Goal: Navigation & Orientation: Find specific page/section

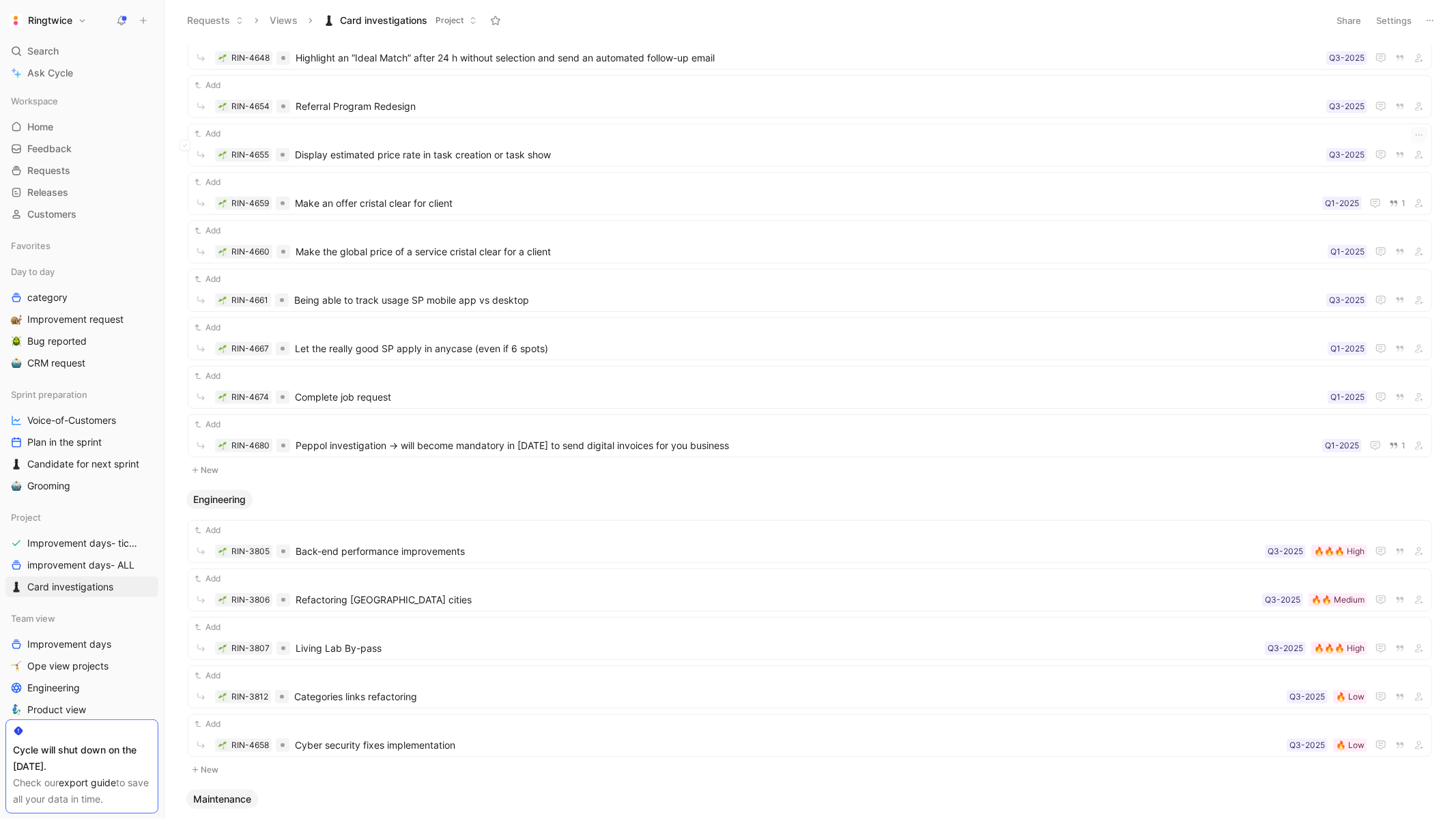
scroll to position [197, 0]
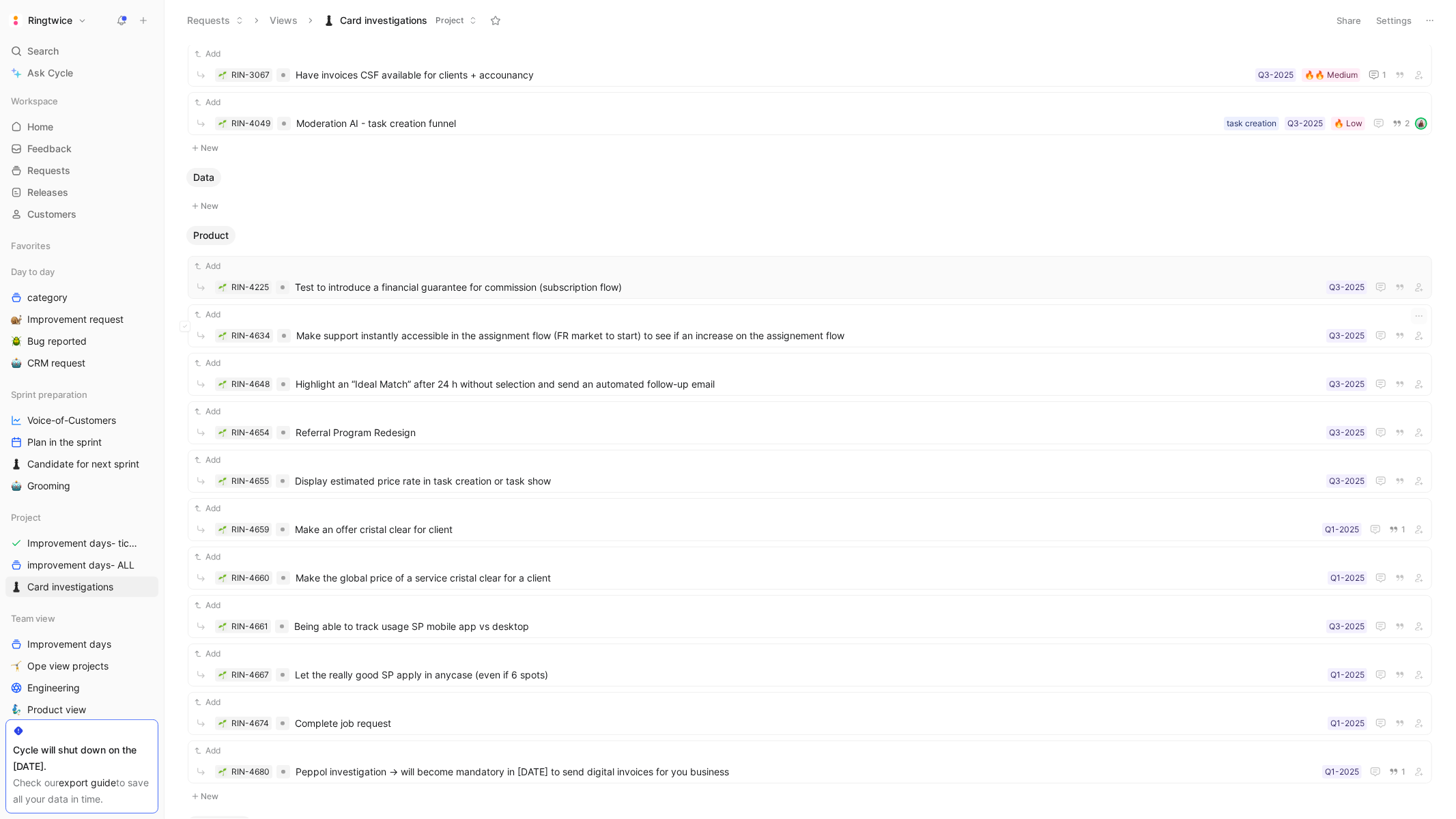
click at [549, 295] on span "Test to introduce a financial guarantee for commission (subscription flow)" at bounding box center [807, 287] width 1026 height 17
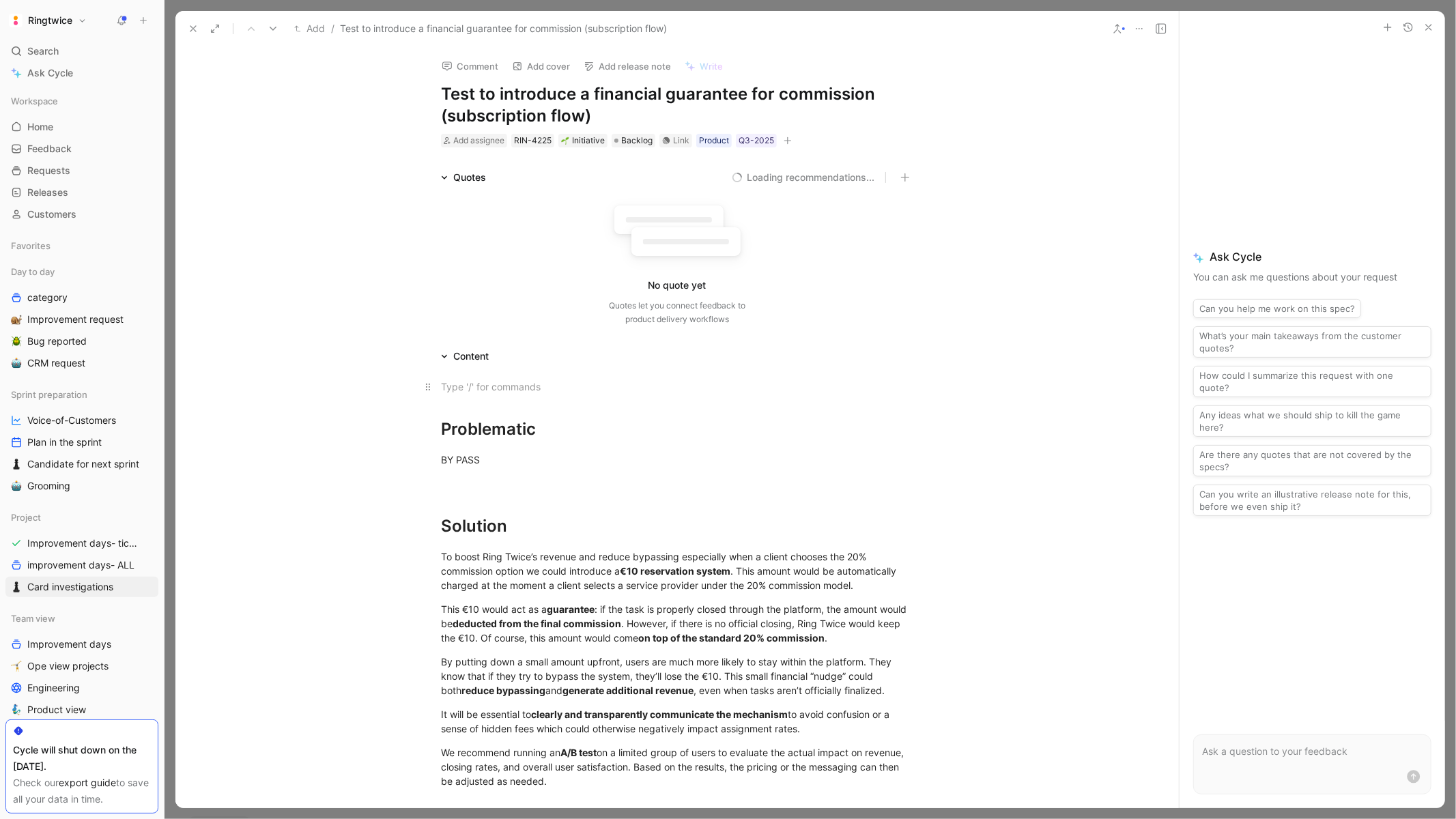
scroll to position [208, 0]
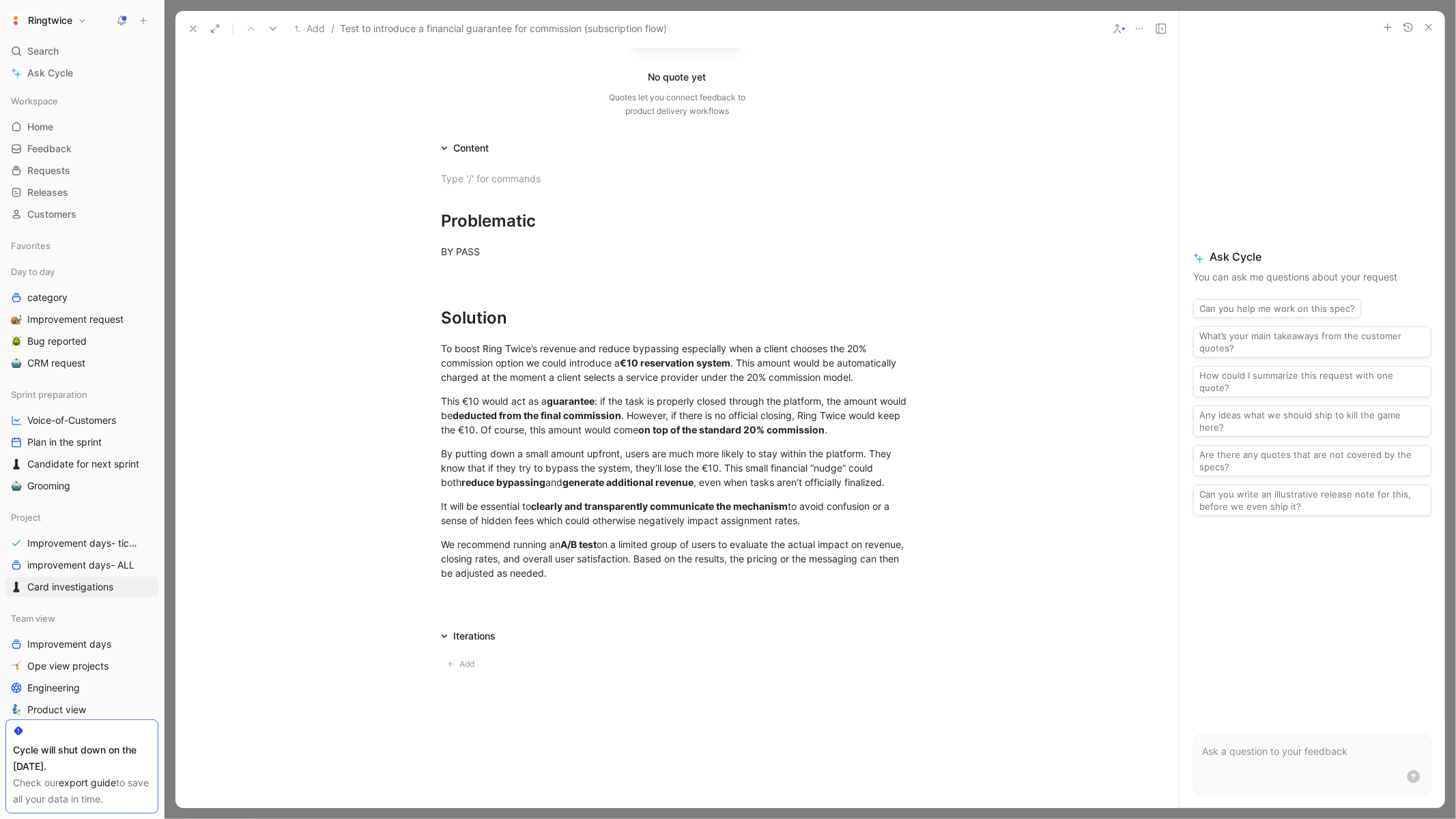
click at [191, 32] on icon at bounding box center [193, 28] width 11 height 11
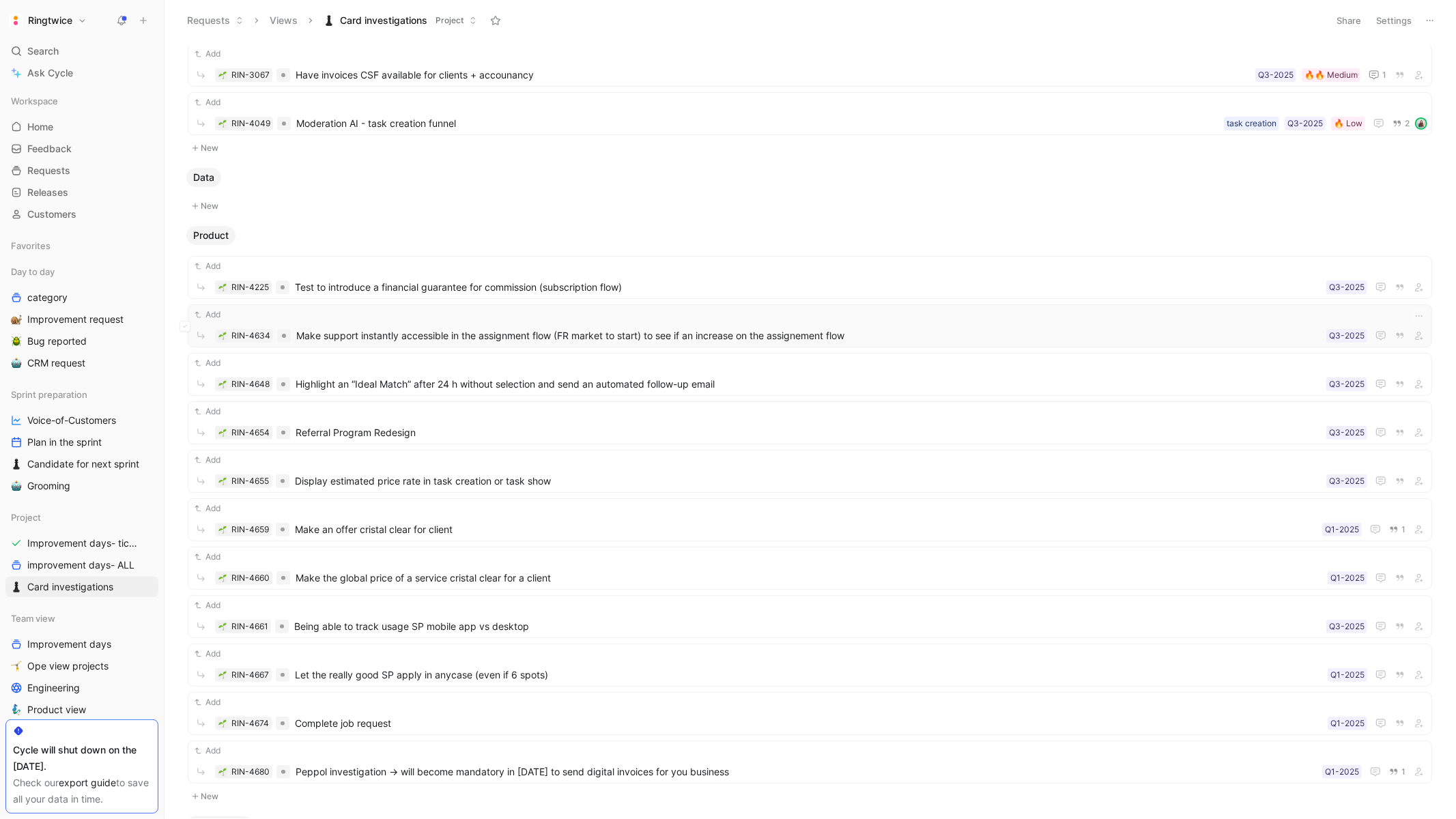
click at [1209, 324] on div "Add RIN-4634 Make support instantly accessible in the assignment flow (FR marke…" at bounding box center [810, 325] width 1235 height 36
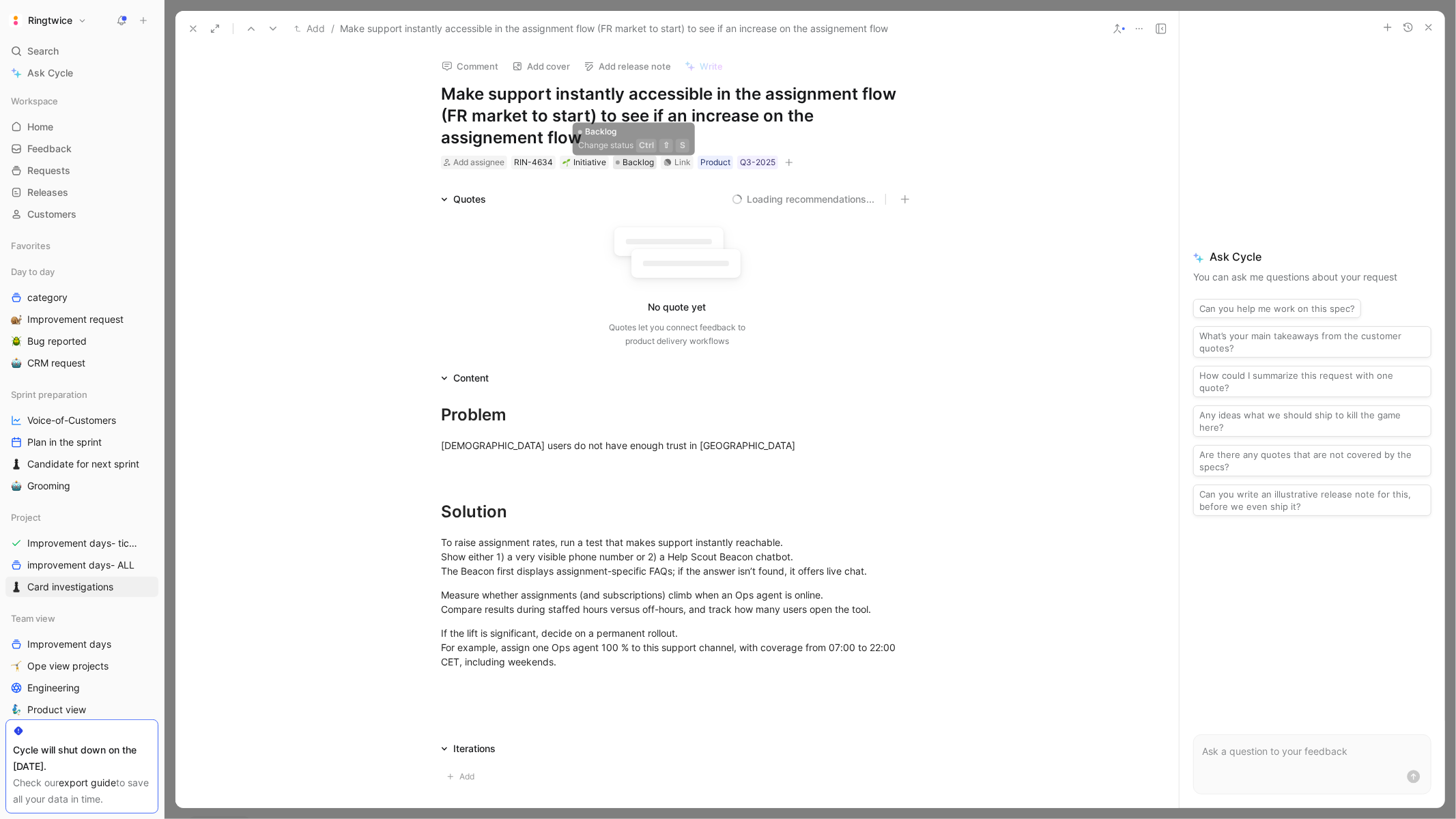
click at [635, 167] on span "Backlog" at bounding box center [638, 161] width 32 height 13
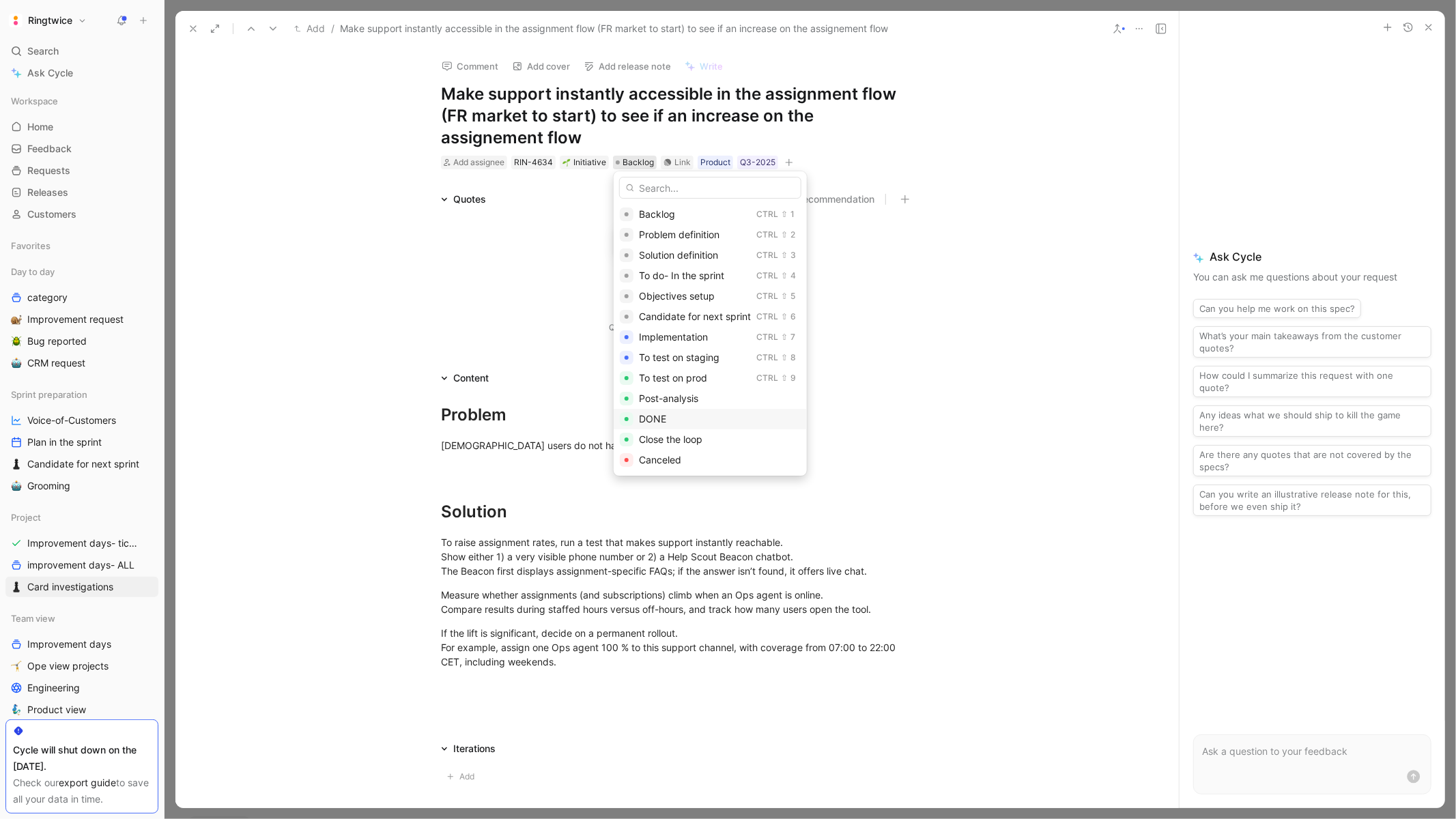
click at [676, 422] on div "DONE" at bounding box center [719, 419] width 161 height 17
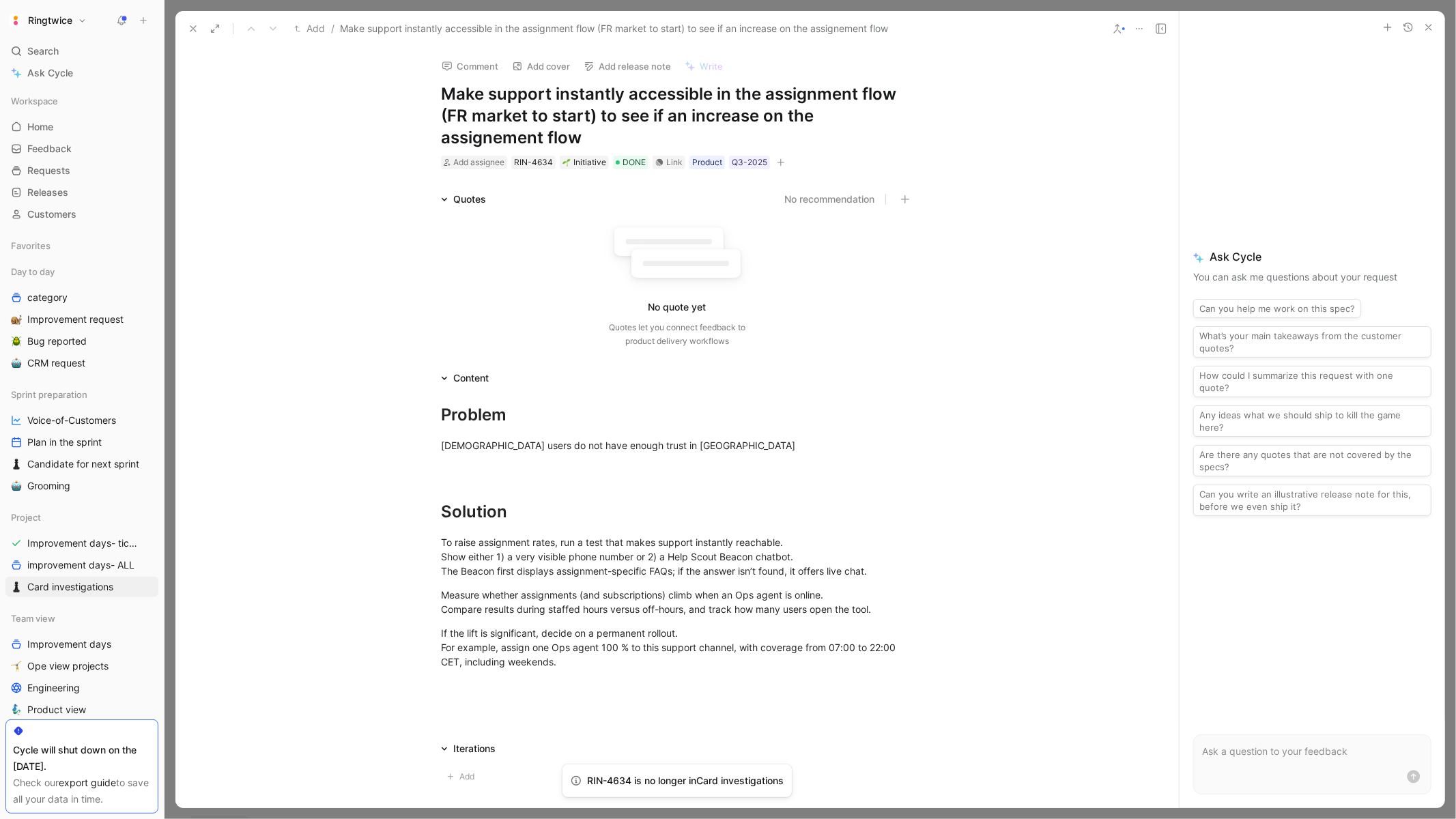
click at [190, 29] on icon at bounding box center [193, 28] width 11 height 11
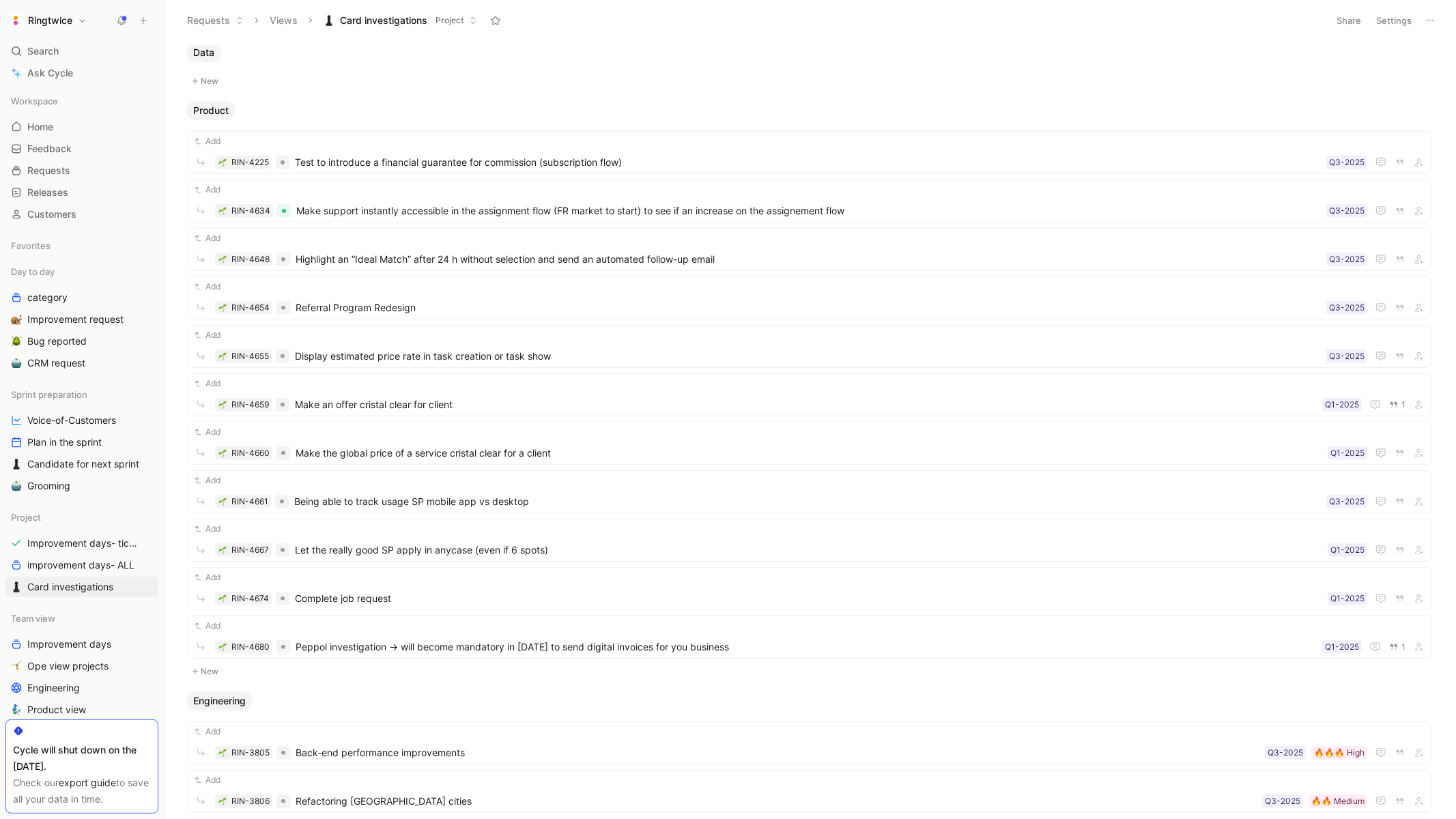
scroll to position [322, 0]
click at [475, 351] on span "Display estimated price rate in task creation or task show" at bounding box center [807, 355] width 1026 height 17
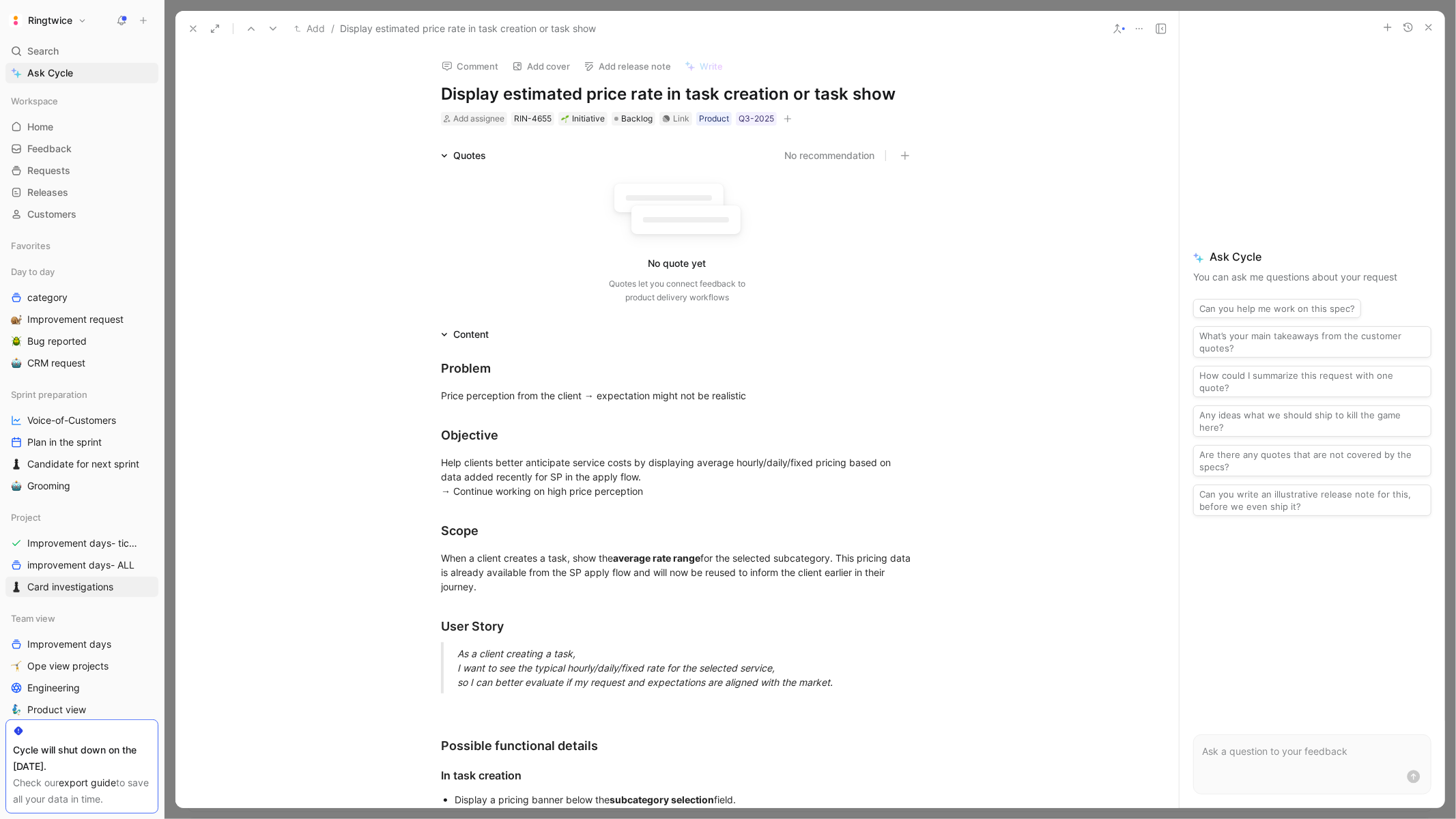
click at [191, 38] on div at bounding box center [211, 29] width 56 height 19
click at [190, 28] on icon at bounding box center [193, 28] width 11 height 11
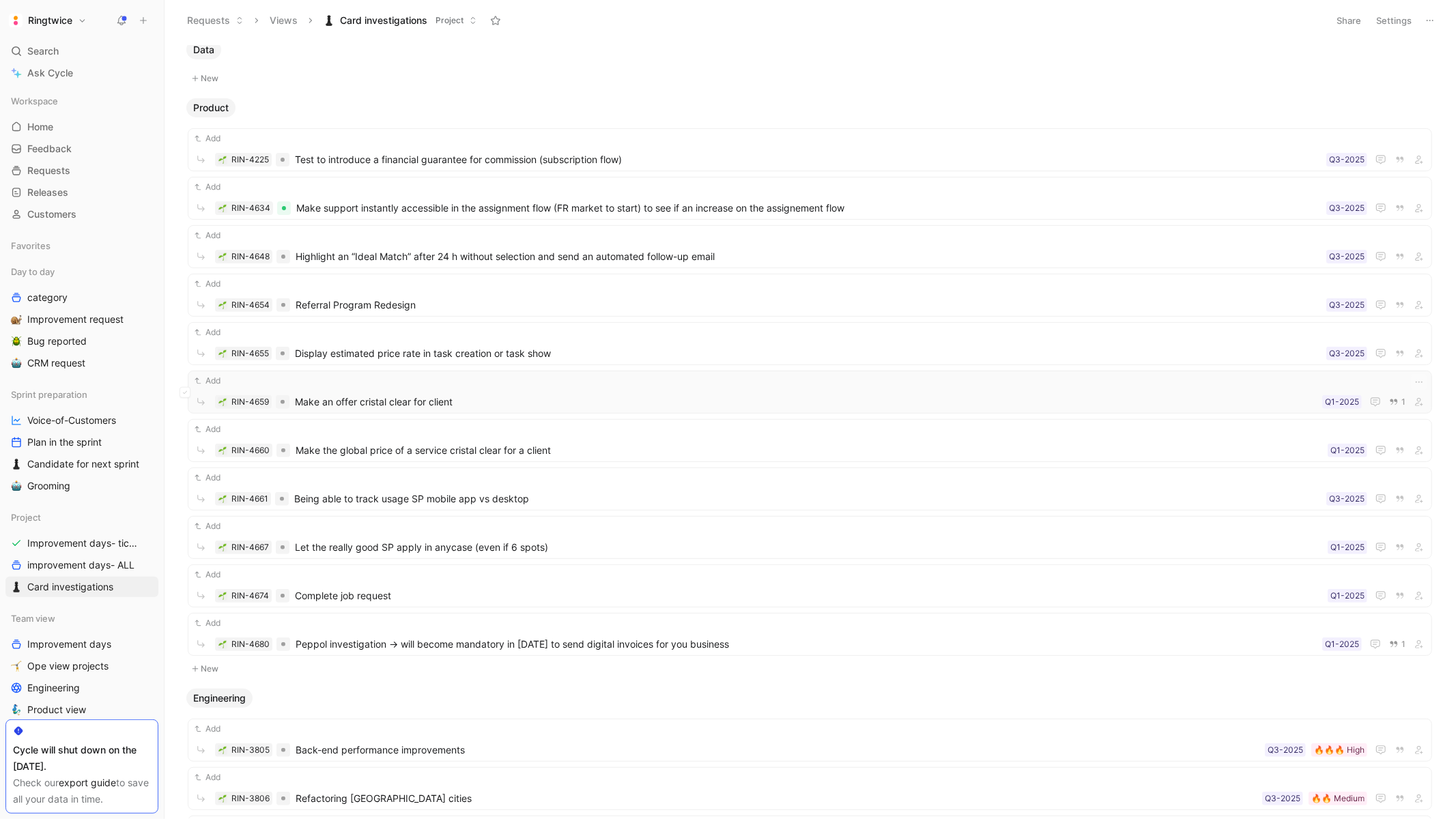
scroll to position [323, 0]
click at [429, 400] on span "Make an offer cristal clear for client" at bounding box center [805, 403] width 1022 height 17
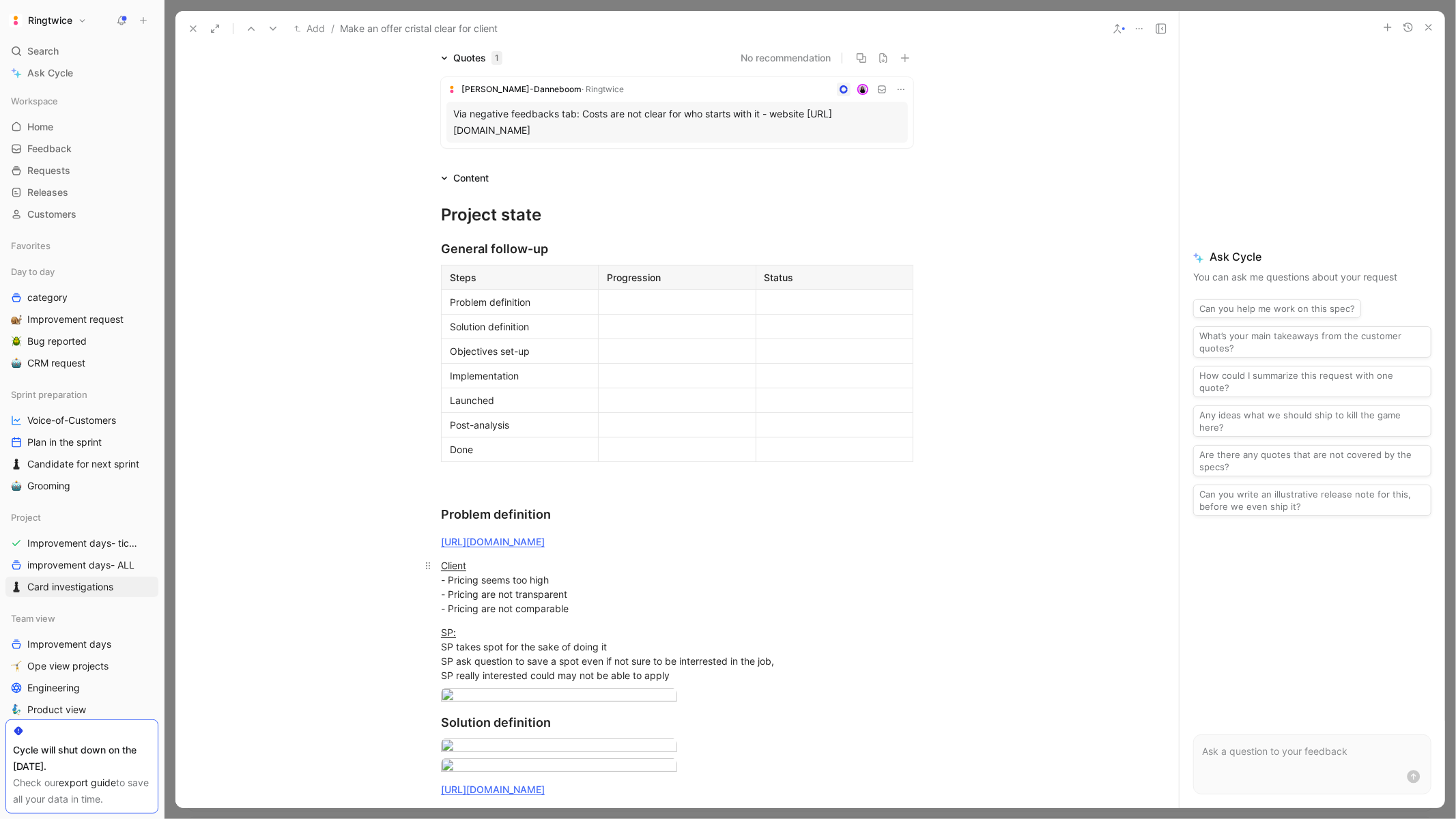
scroll to position [25, 0]
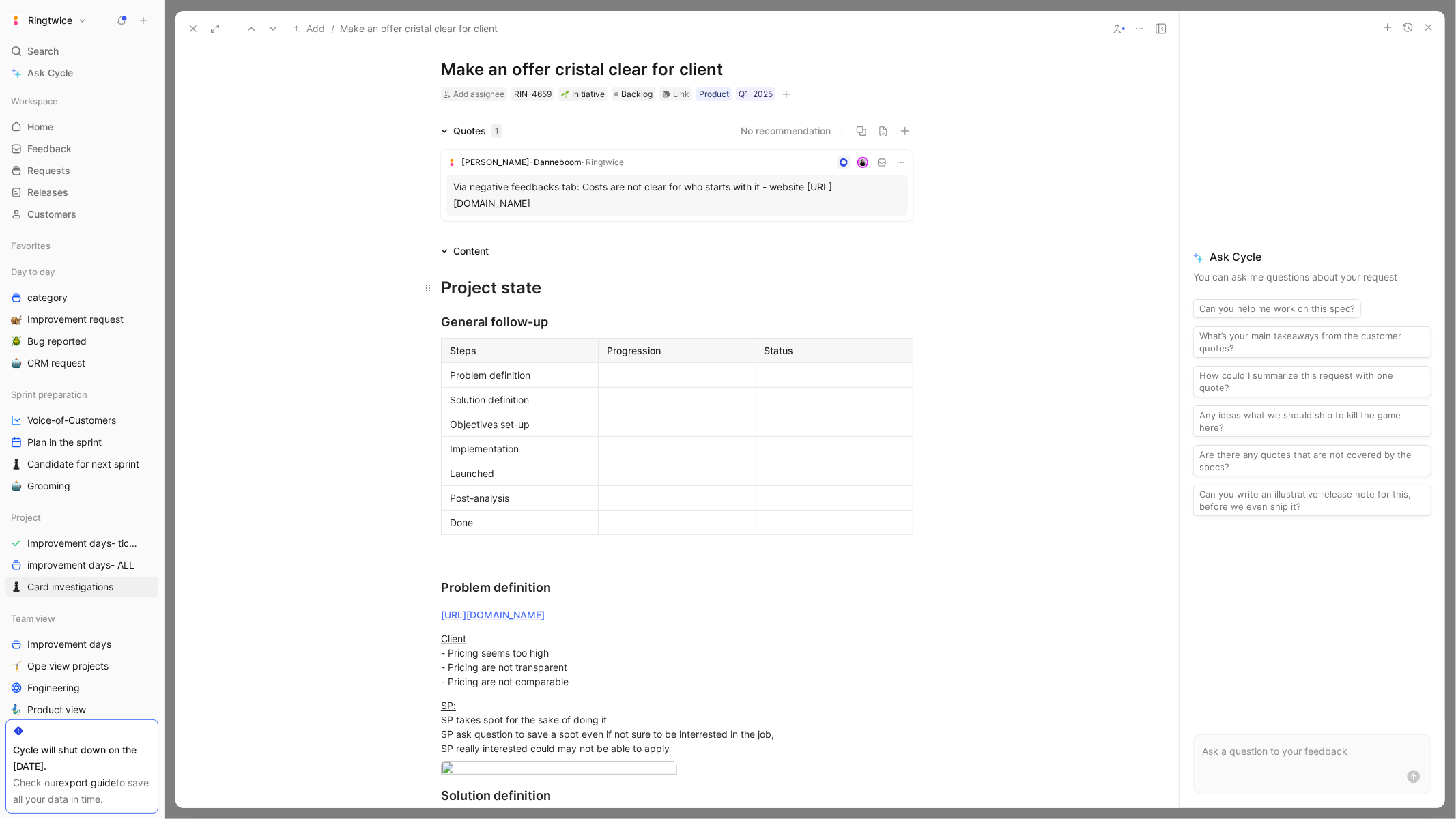
click at [647, 299] on div "Project state" at bounding box center [677, 288] width 473 height 25
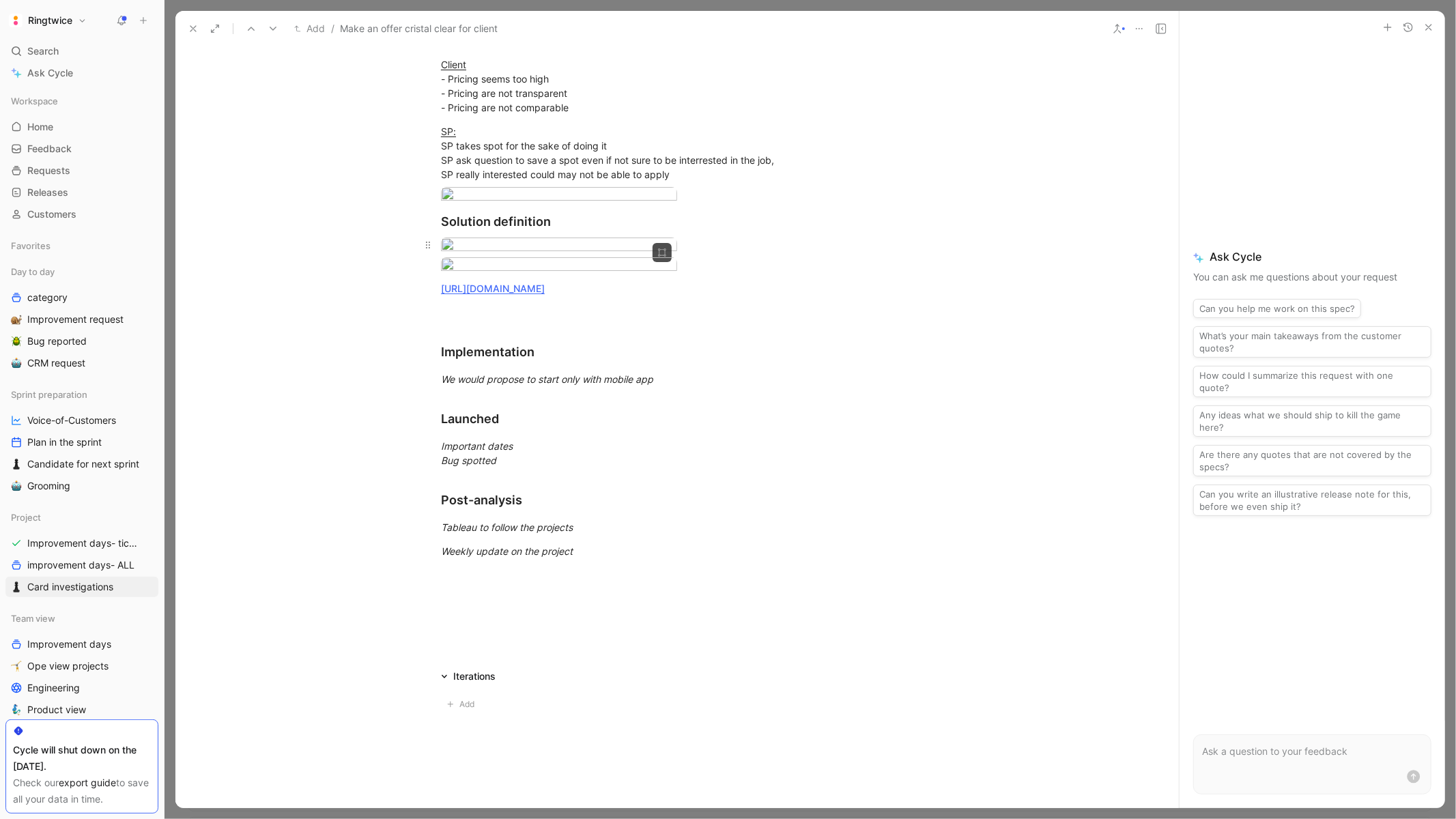
scroll to position [601, 0]
click at [189, 32] on icon at bounding box center [193, 28] width 11 height 11
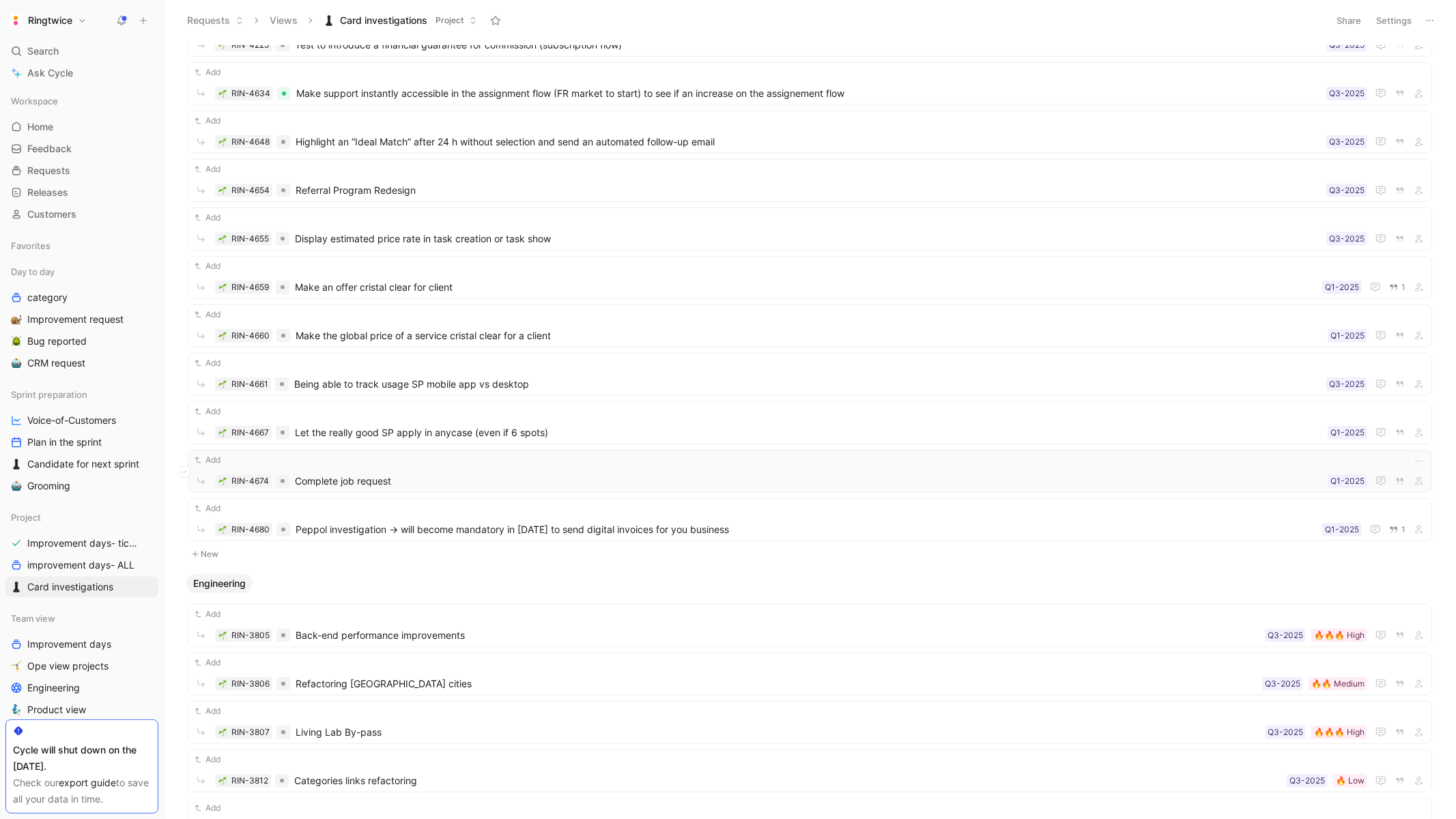
scroll to position [442, 0]
click at [423, 477] on span "Complete job request" at bounding box center [808, 478] width 1027 height 17
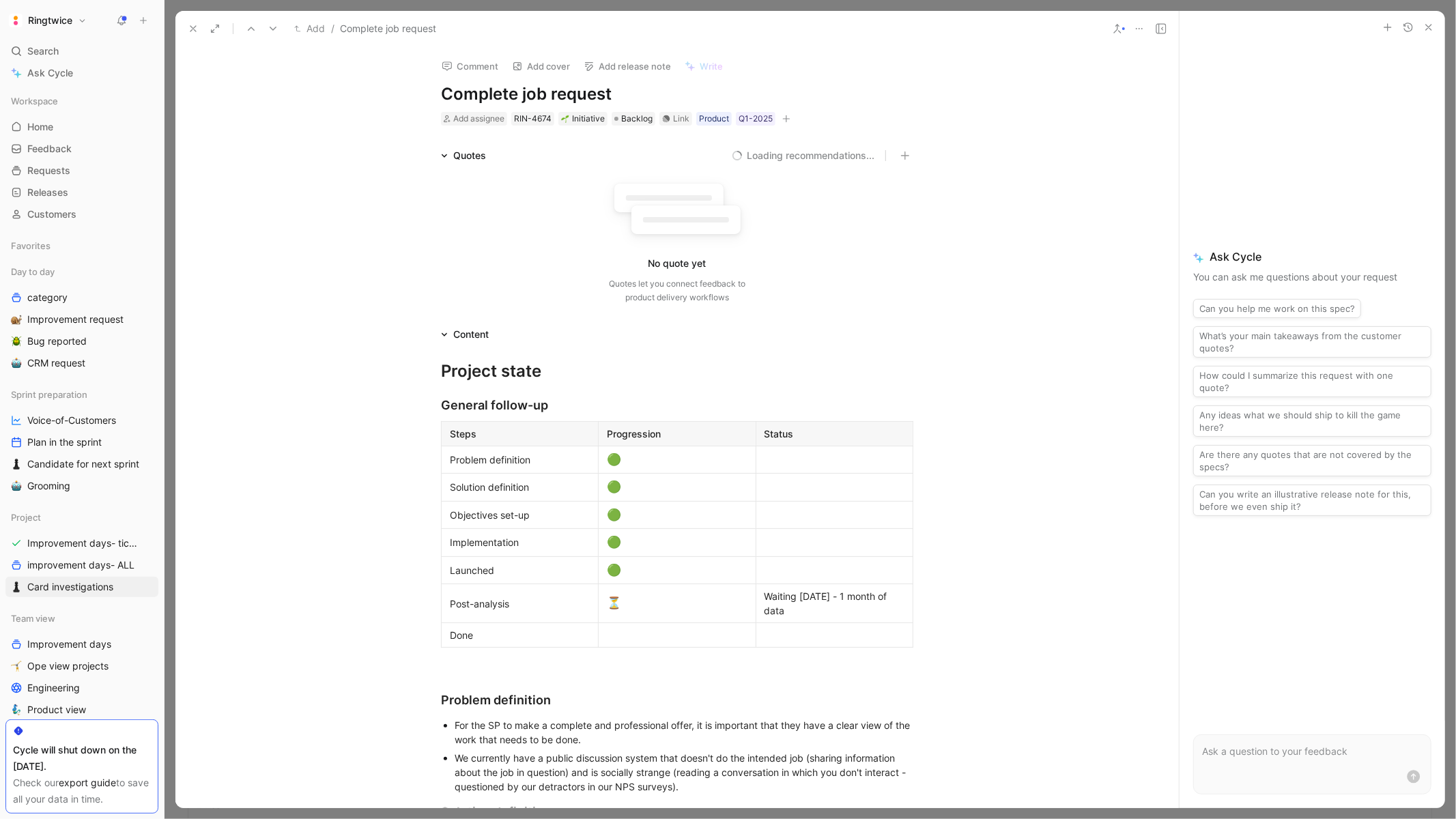
scroll to position [635, 0]
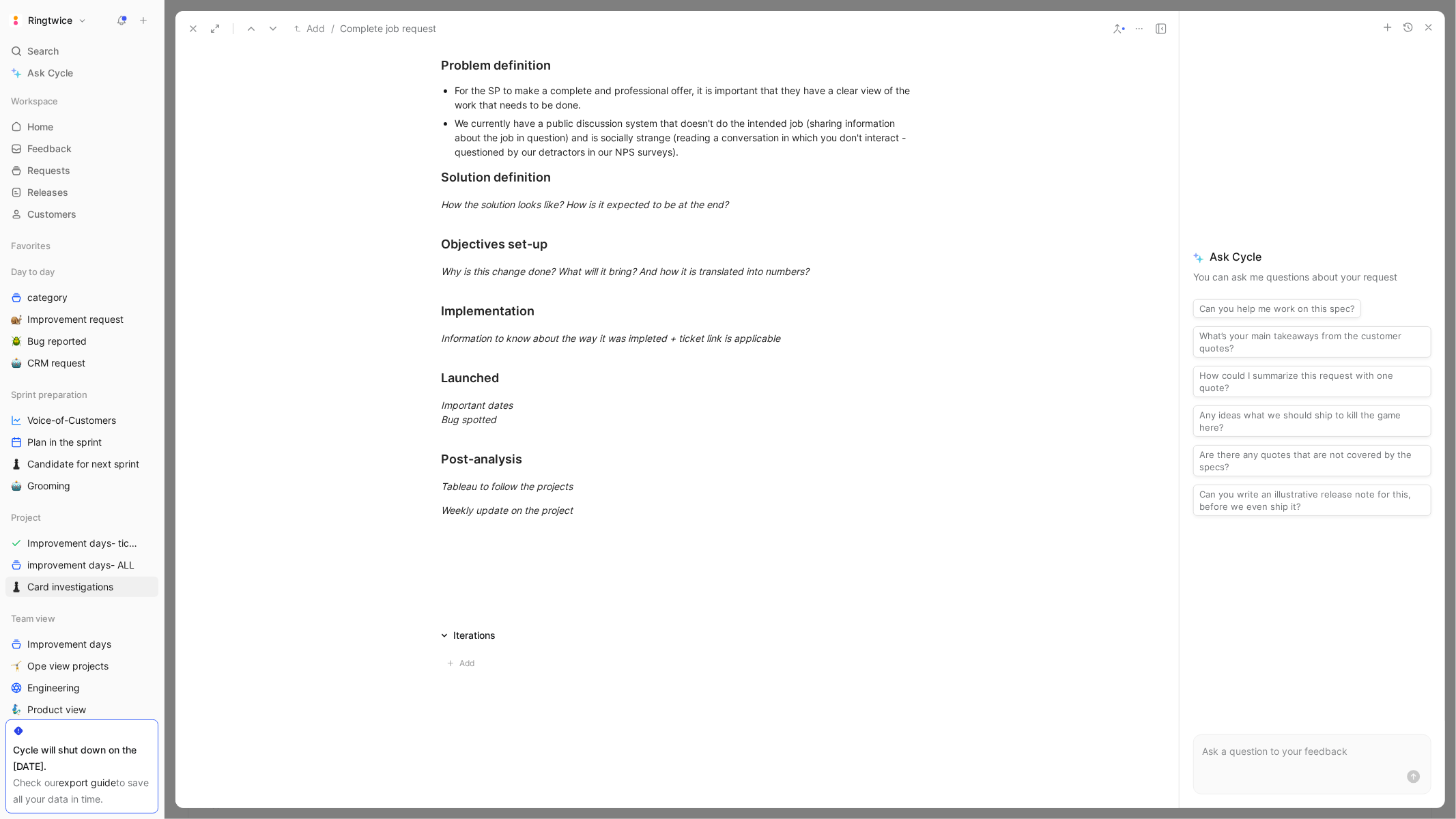
click at [192, 27] on icon at bounding box center [193, 28] width 11 height 11
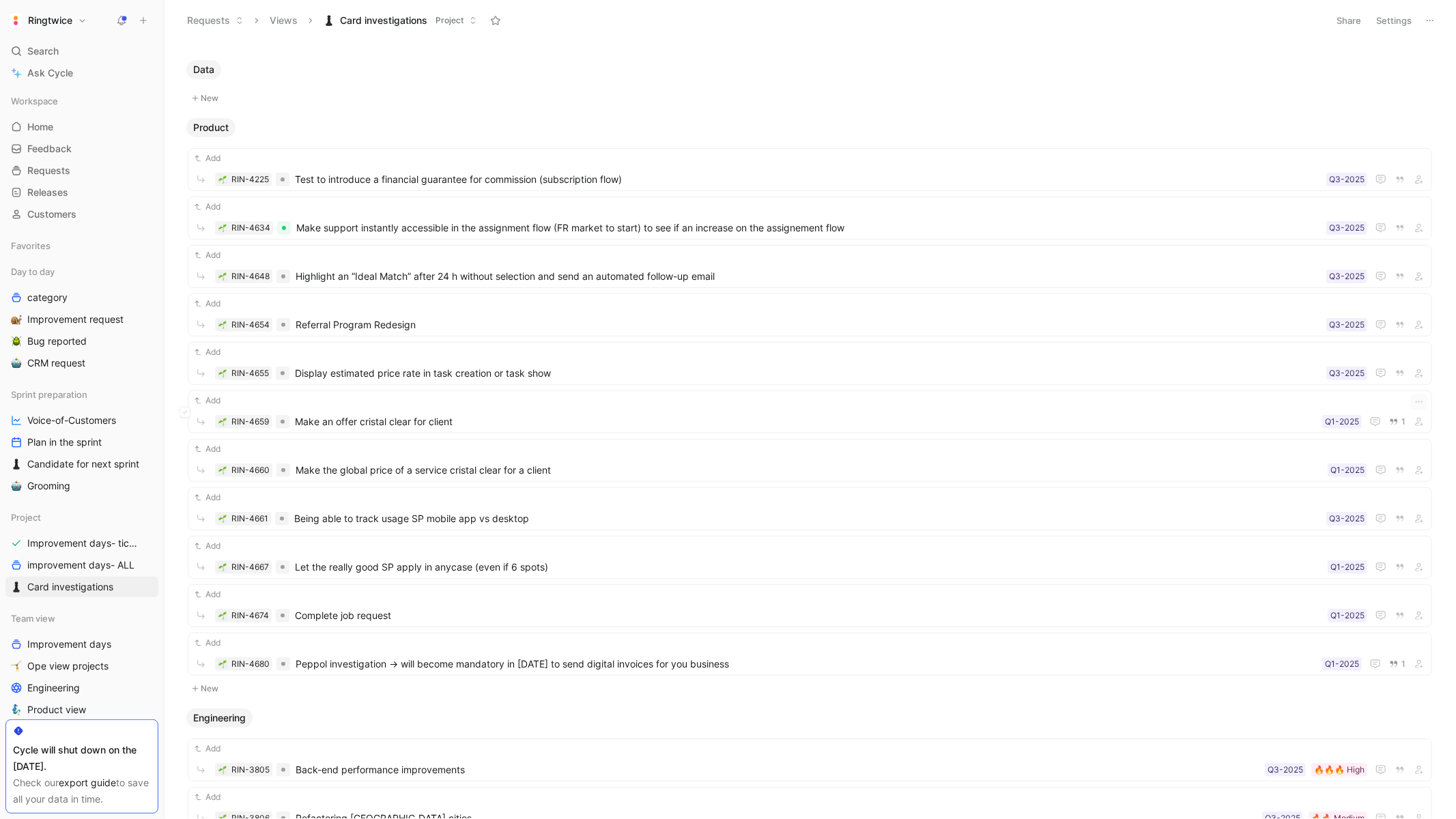
scroll to position [291, 0]
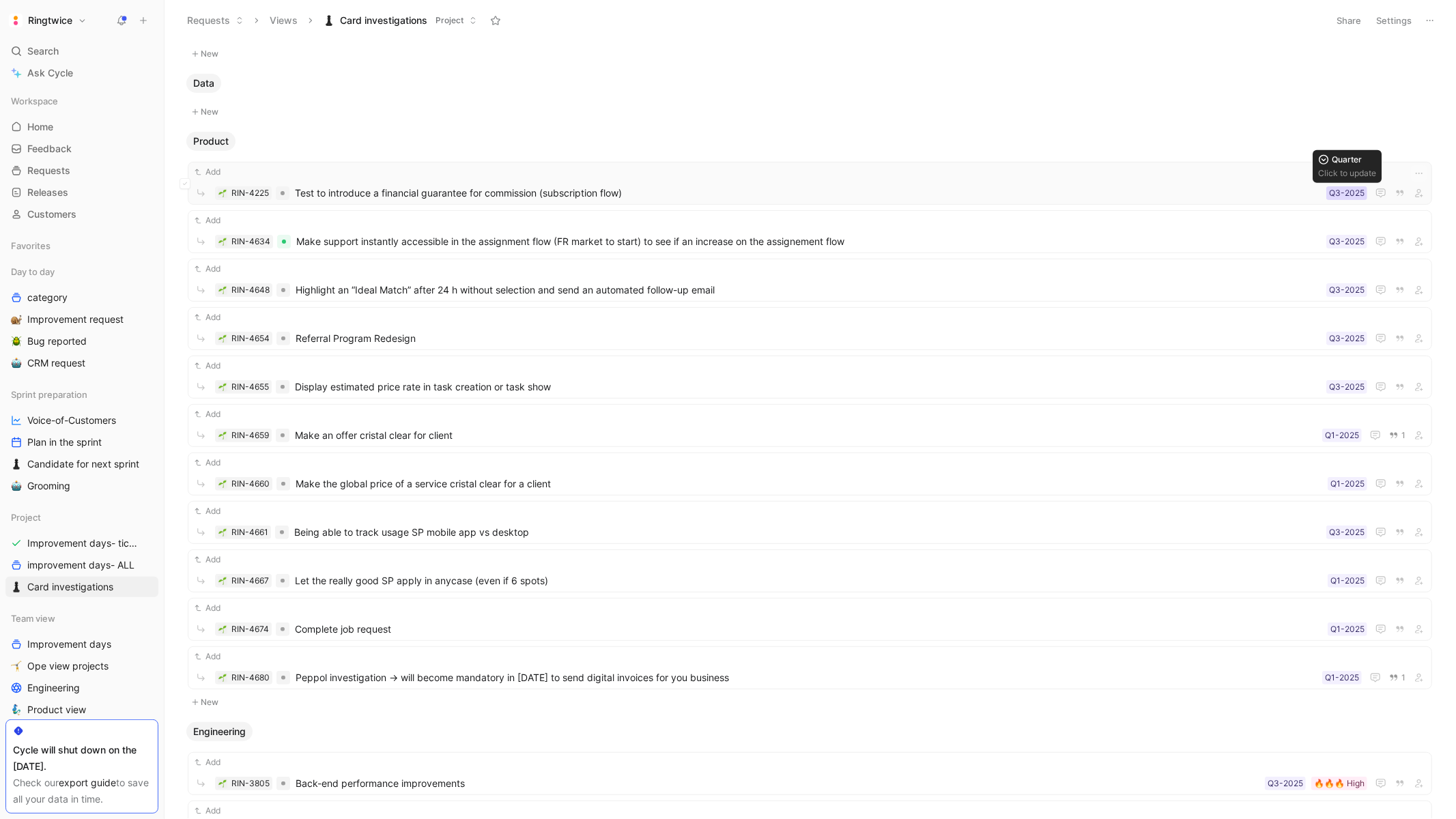
click at [1349, 190] on div "Q3-2025" at bounding box center [1347, 192] width 35 height 13
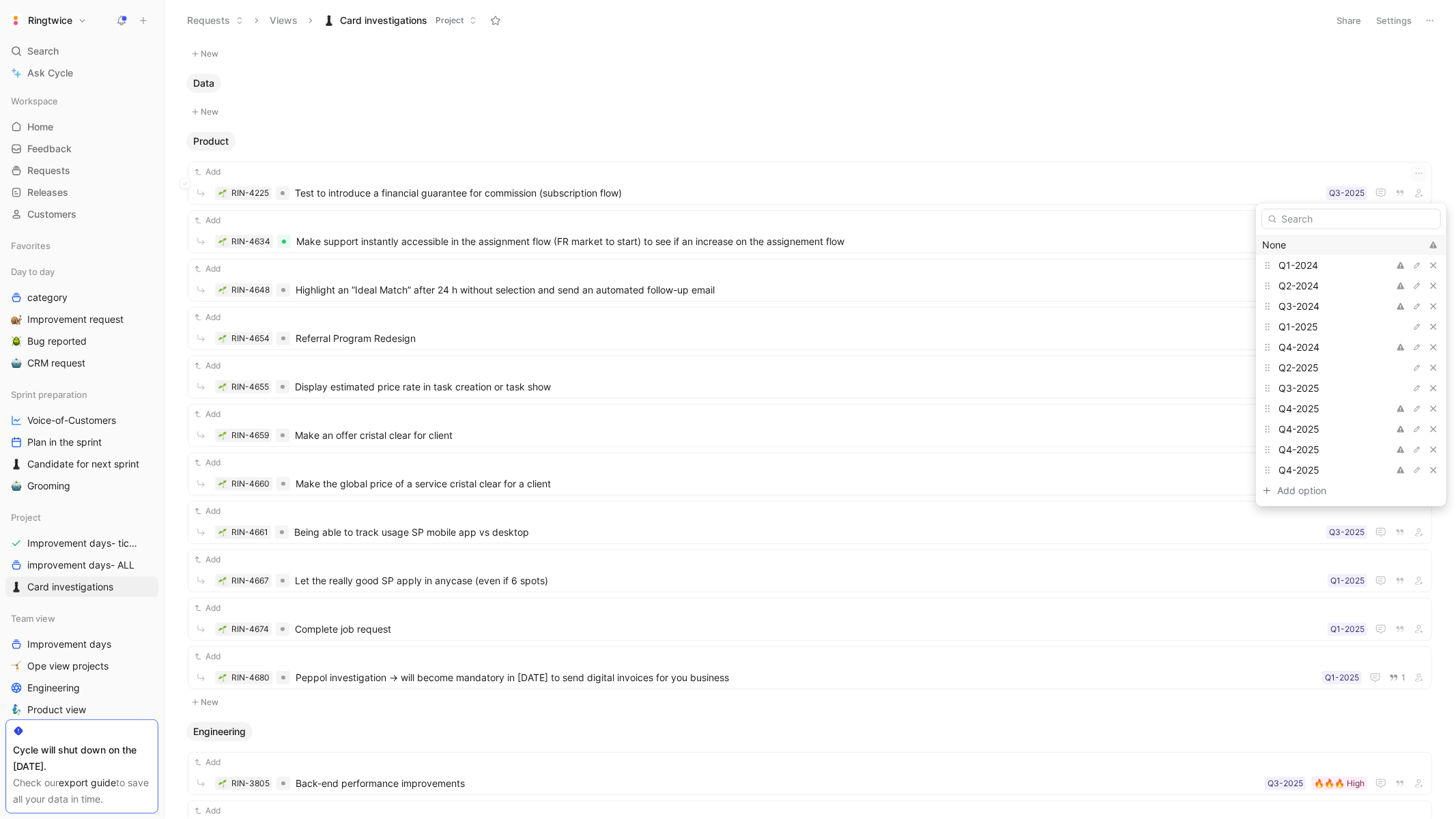
click at [1281, 240] on div "None" at bounding box center [1341, 245] width 159 height 17
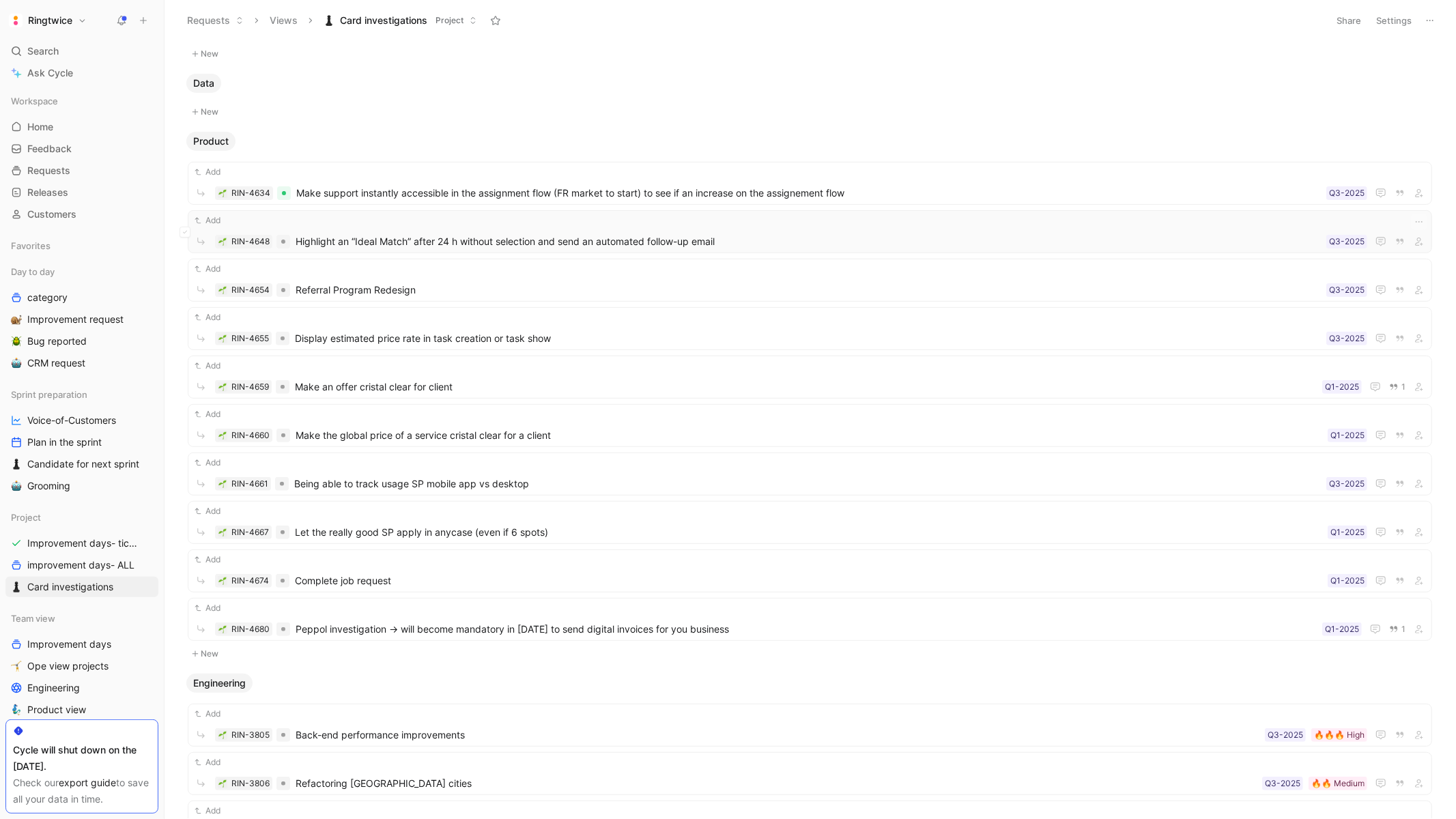
scroll to position [255, 0]
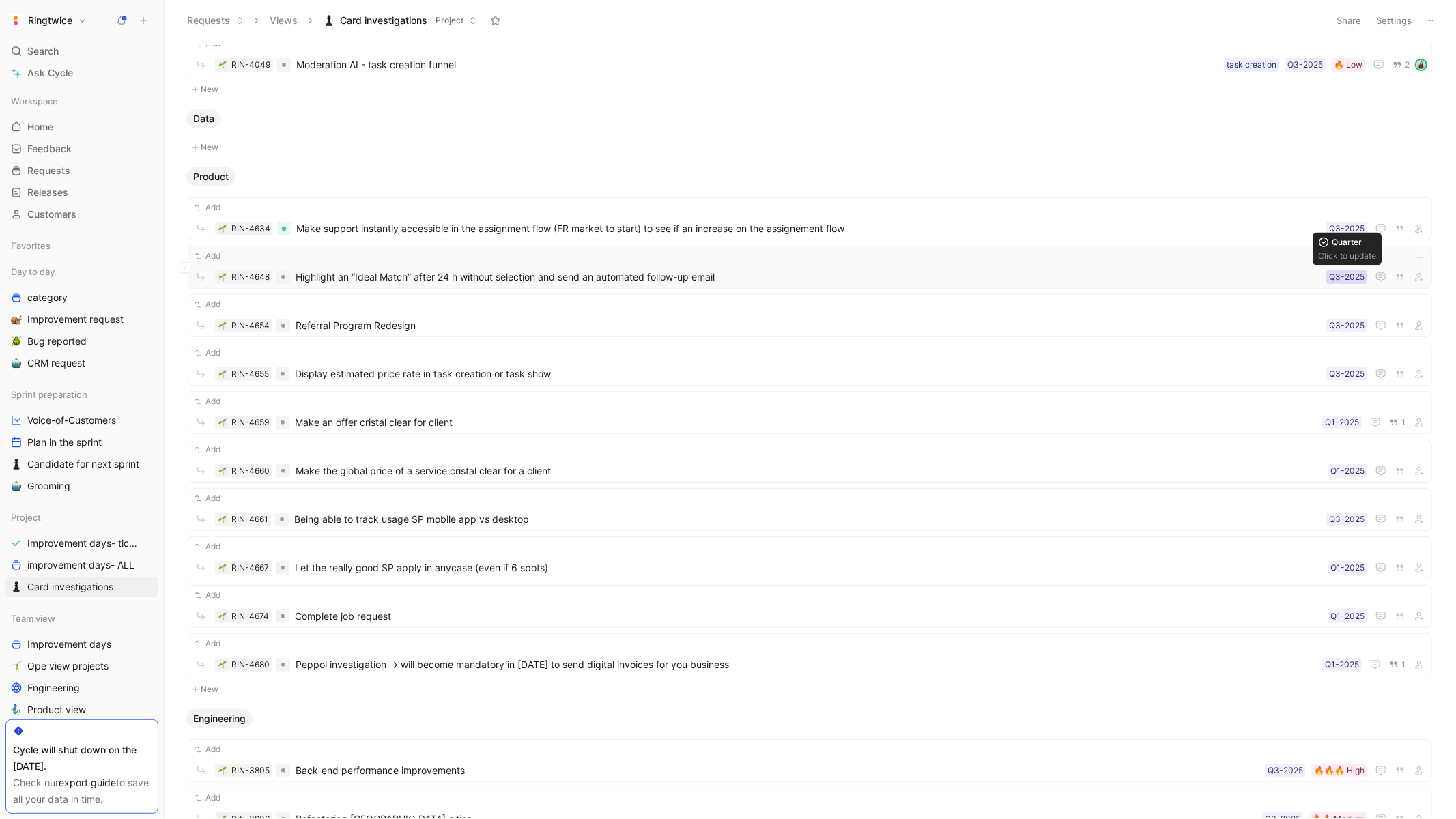
click at [1343, 278] on div "Q3-2025" at bounding box center [1347, 276] width 35 height 13
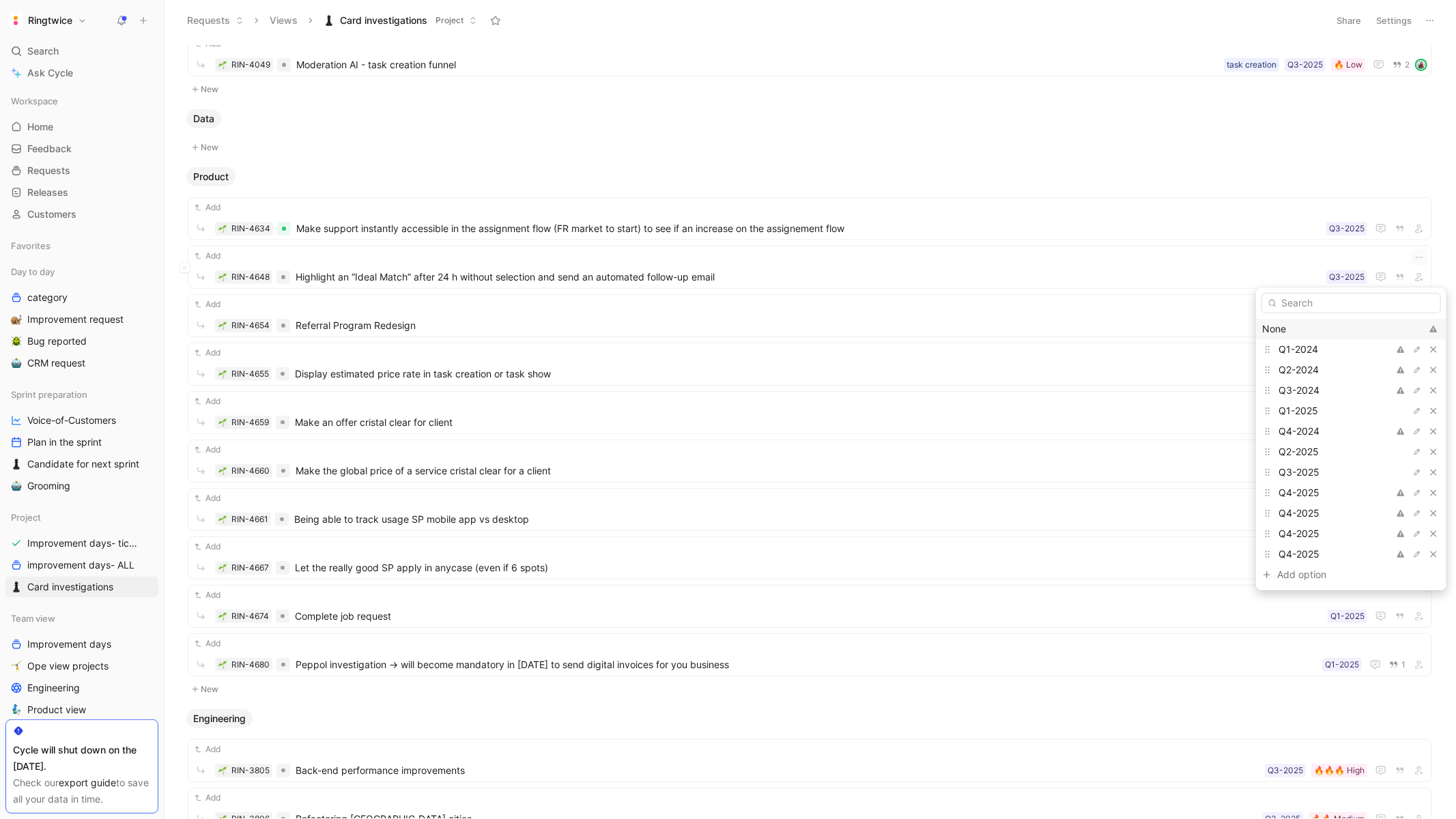
click at [1292, 322] on div "None" at bounding box center [1341, 329] width 159 height 17
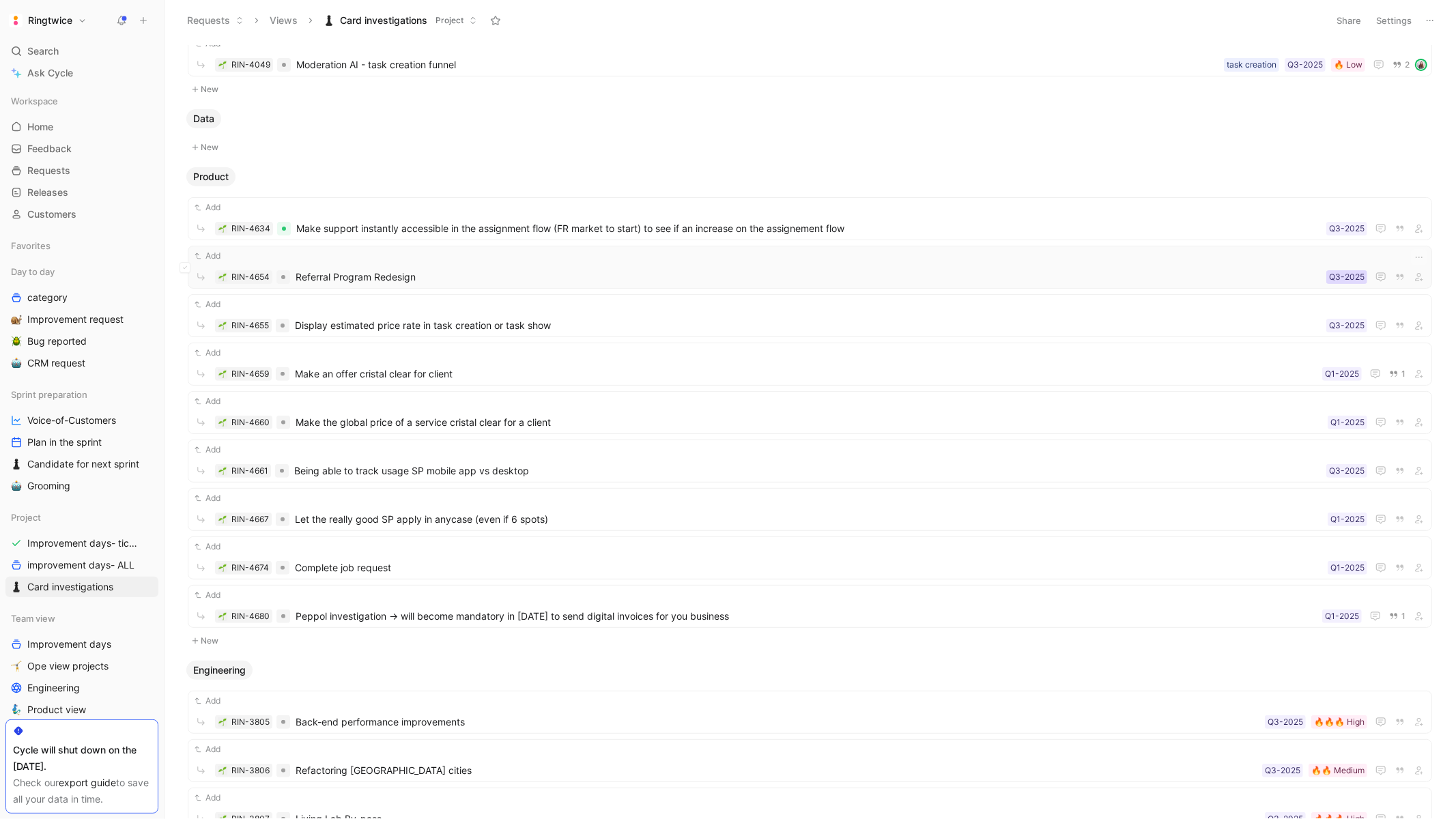
click at [1340, 280] on div "Q3-2025" at bounding box center [1347, 276] width 35 height 13
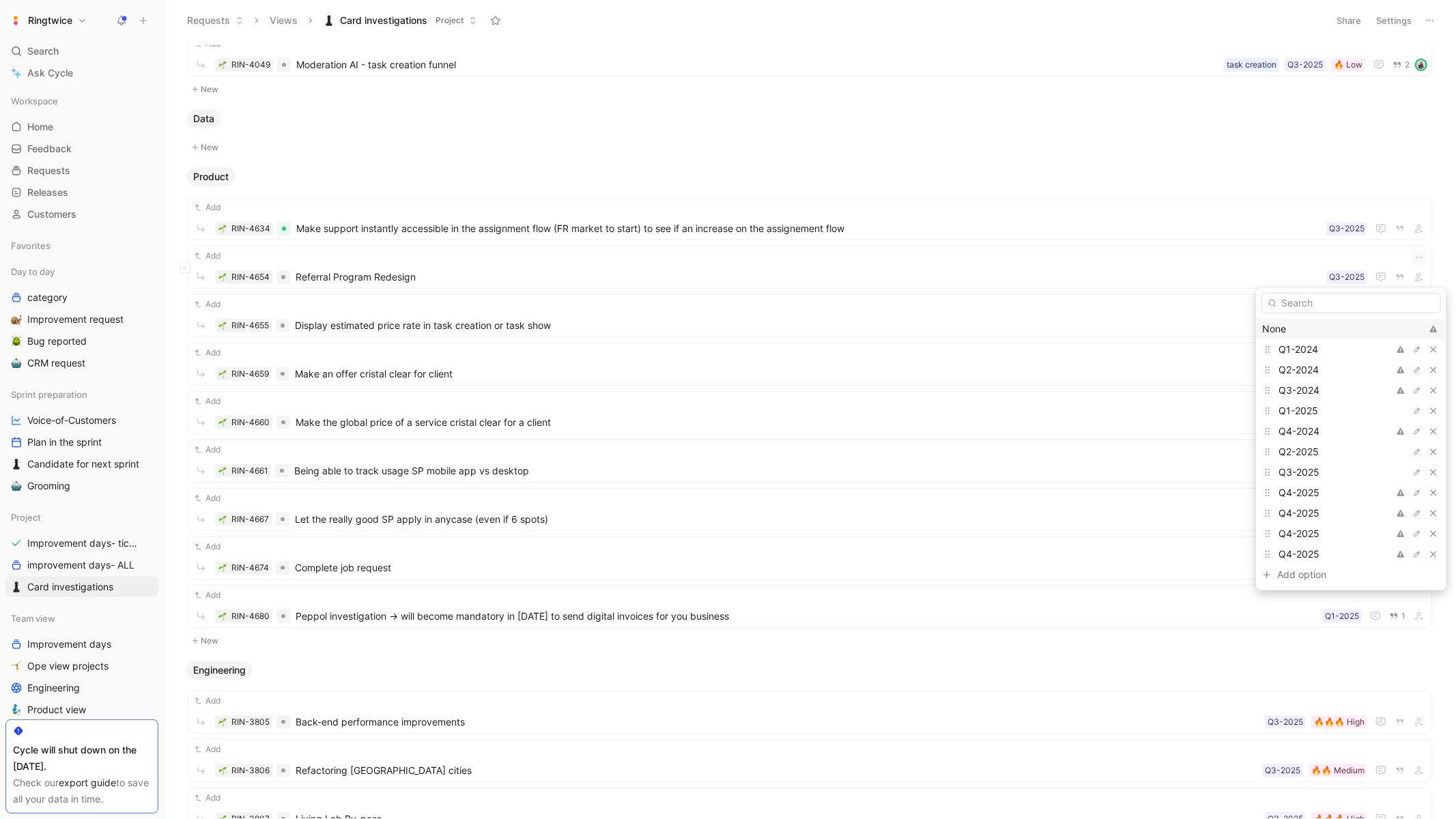
click at [1282, 336] on div "None" at bounding box center [1341, 329] width 159 height 17
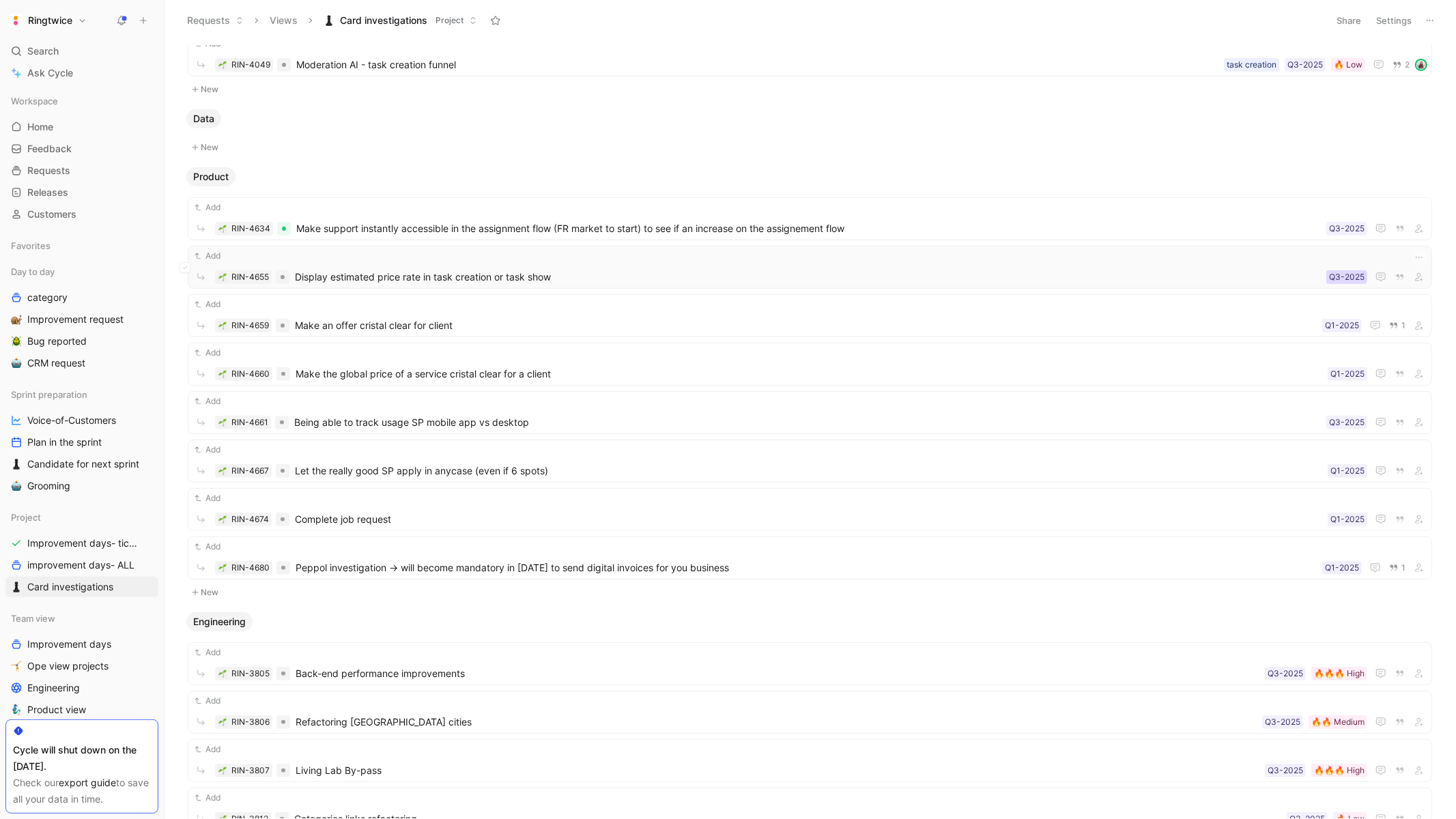
click at [1347, 278] on div "Q3-2025" at bounding box center [1347, 276] width 35 height 13
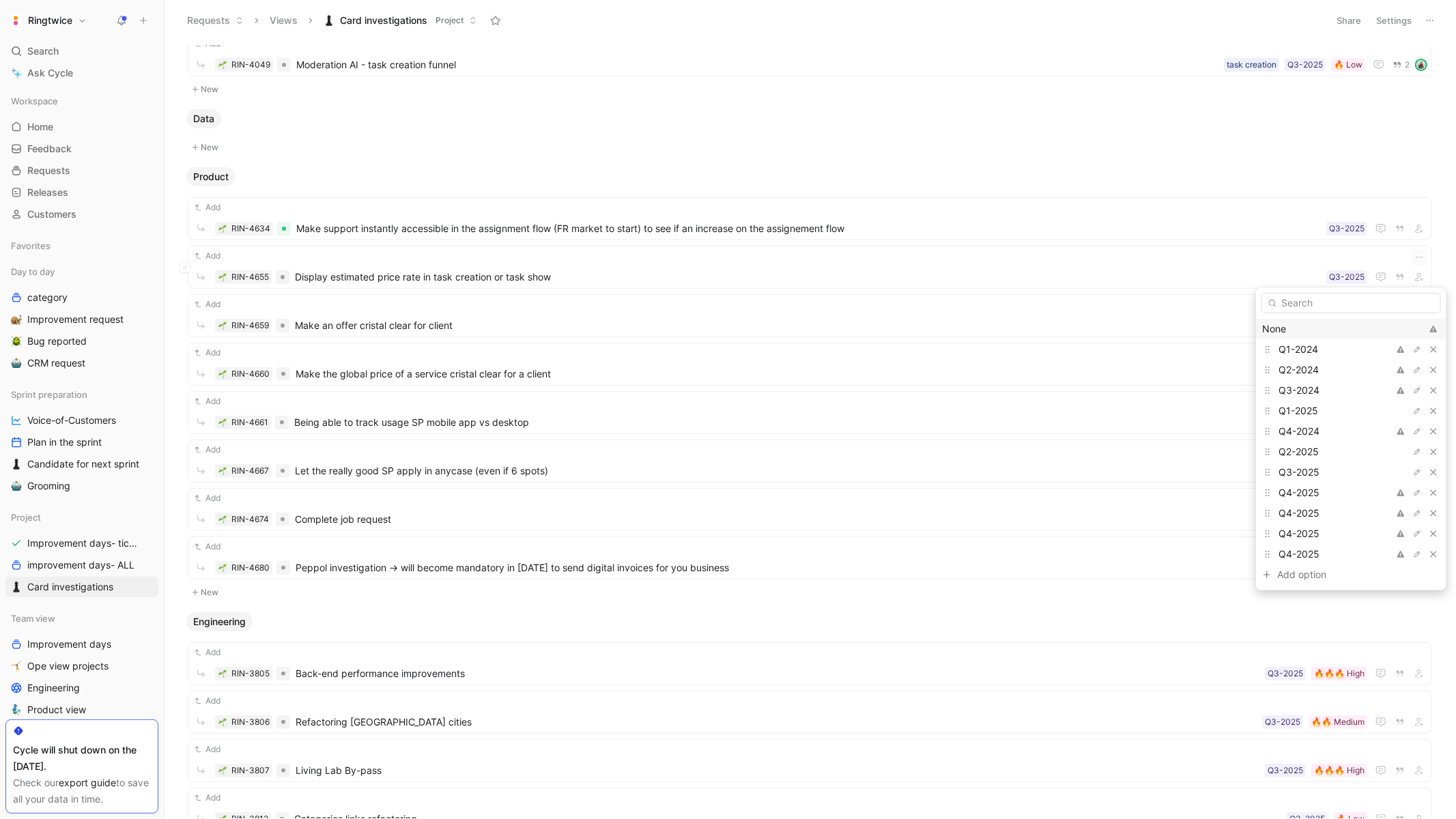
click at [1281, 325] on div "None" at bounding box center [1341, 329] width 159 height 17
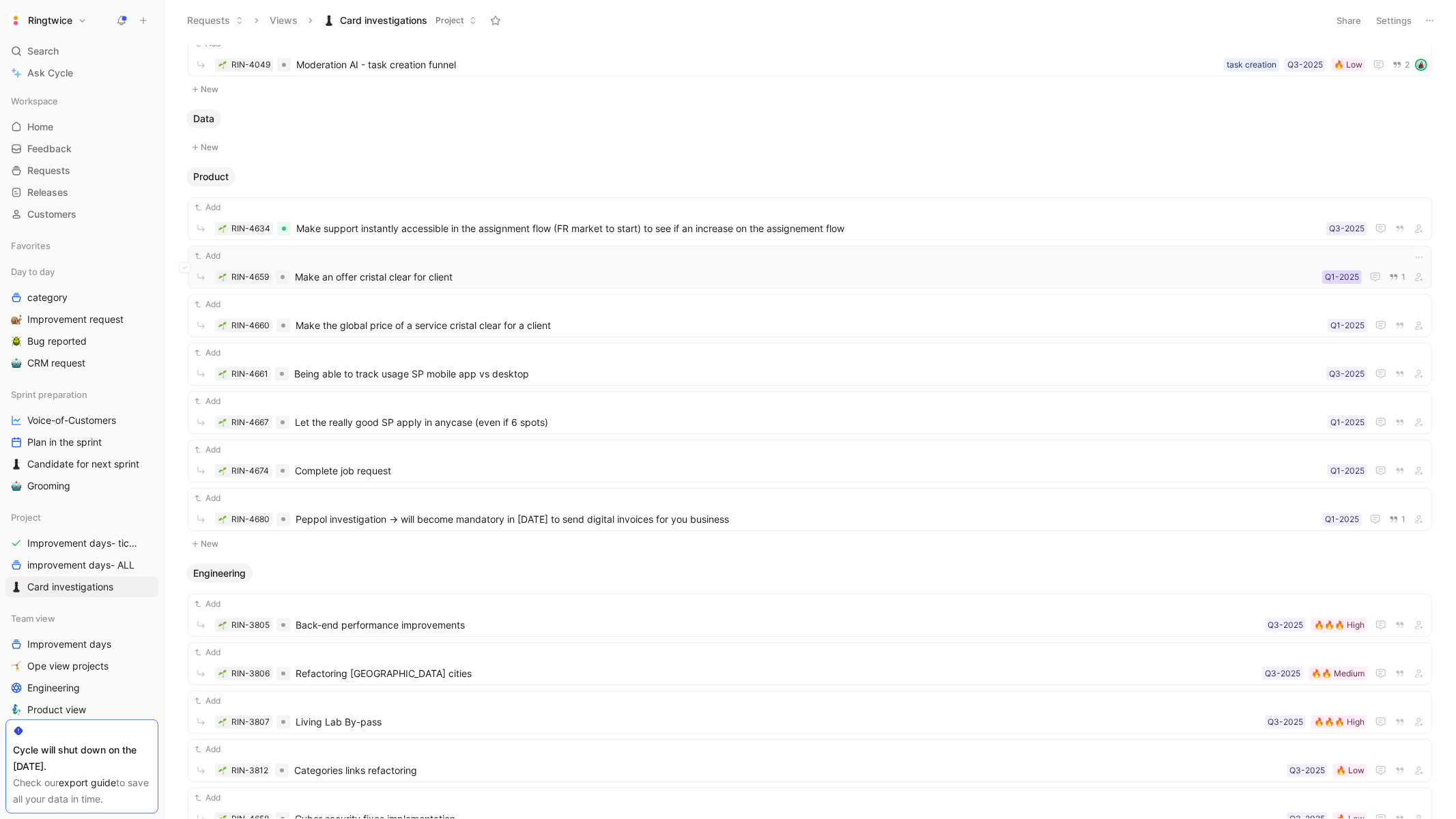
click at [1340, 272] on div "Q1-2025" at bounding box center [1341, 276] width 34 height 13
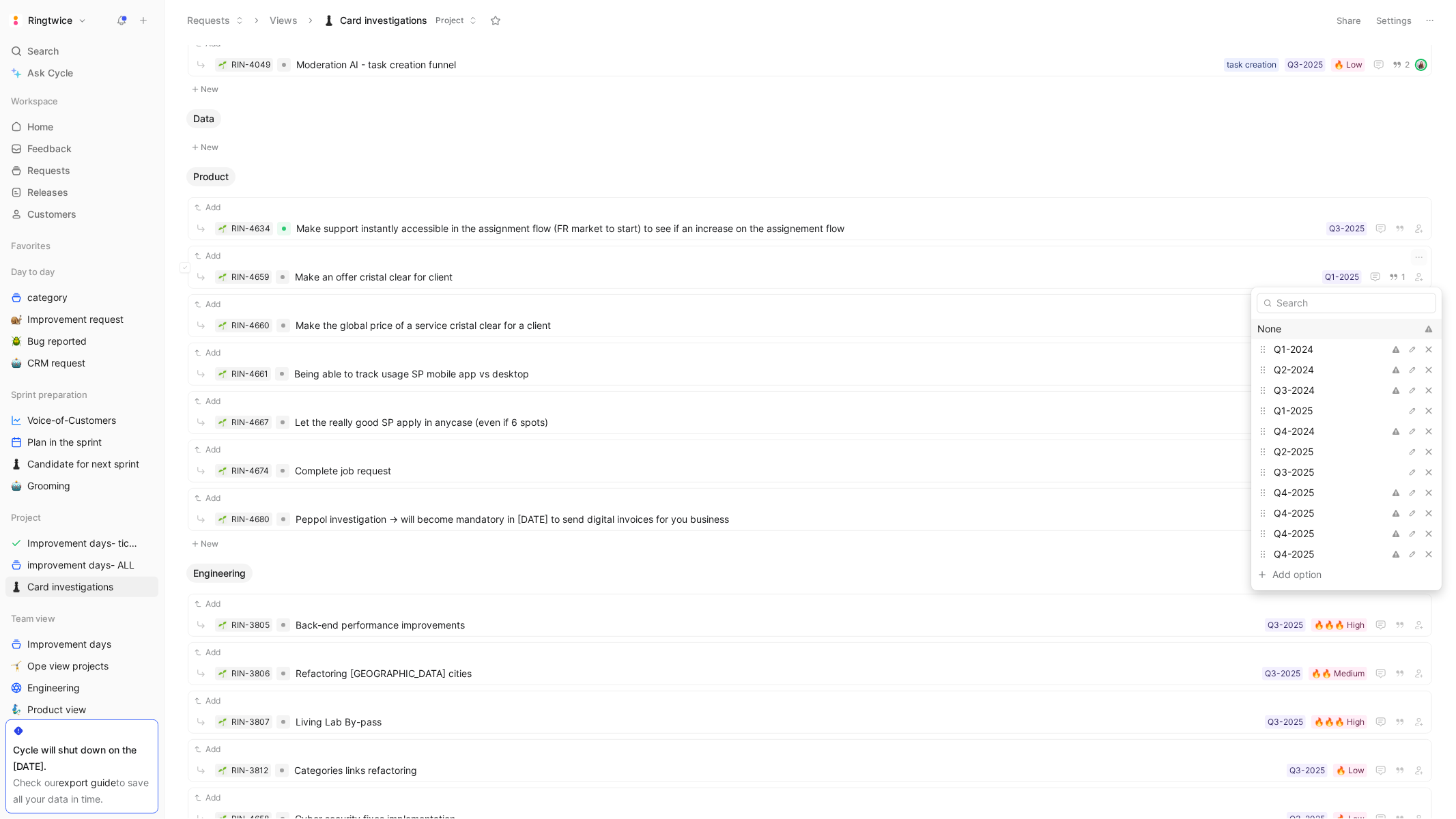
click at [1269, 329] on div "None" at bounding box center [1337, 329] width 159 height 17
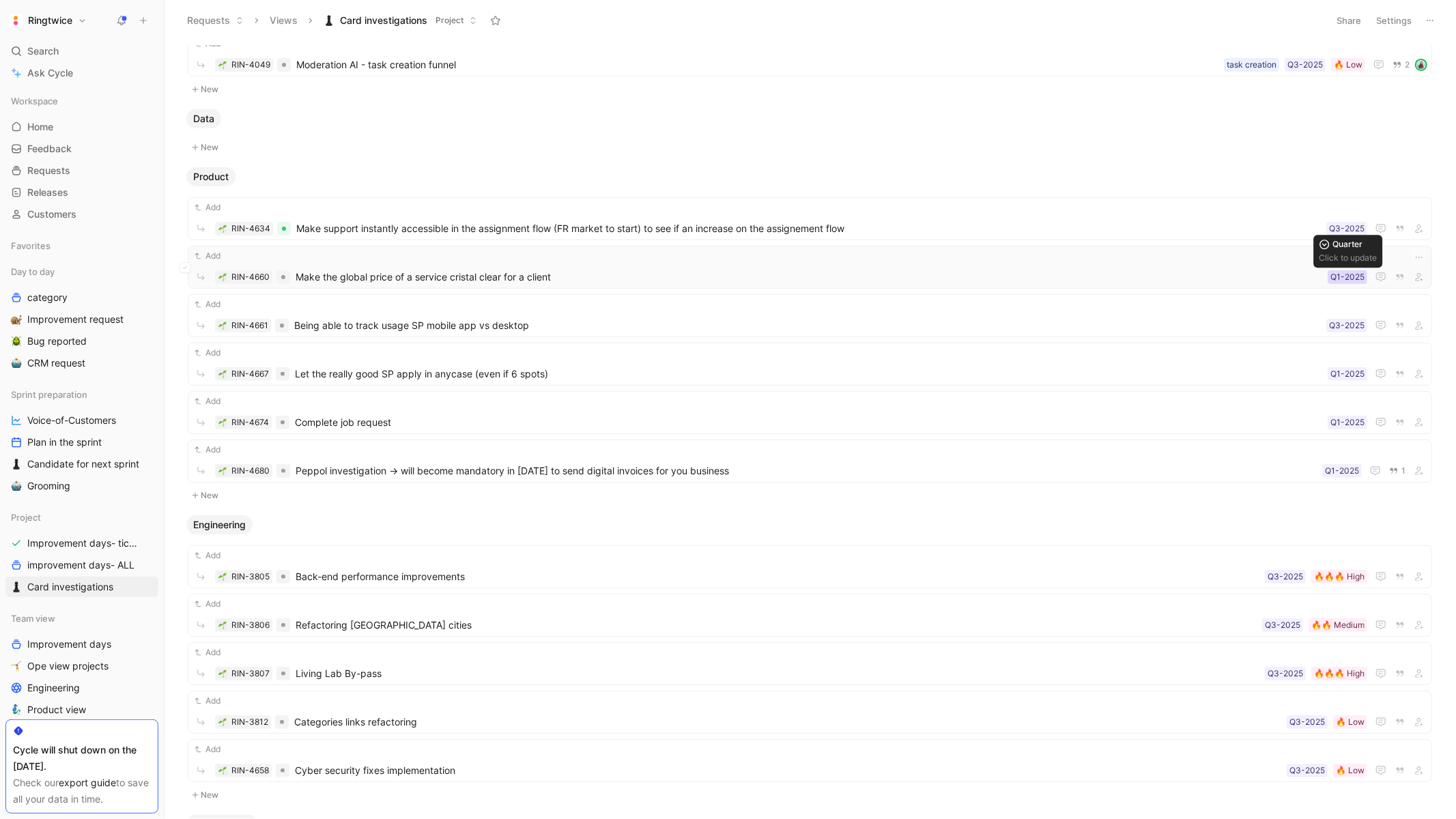
click at [1339, 281] on div "Q1-2025" at bounding box center [1347, 276] width 34 height 13
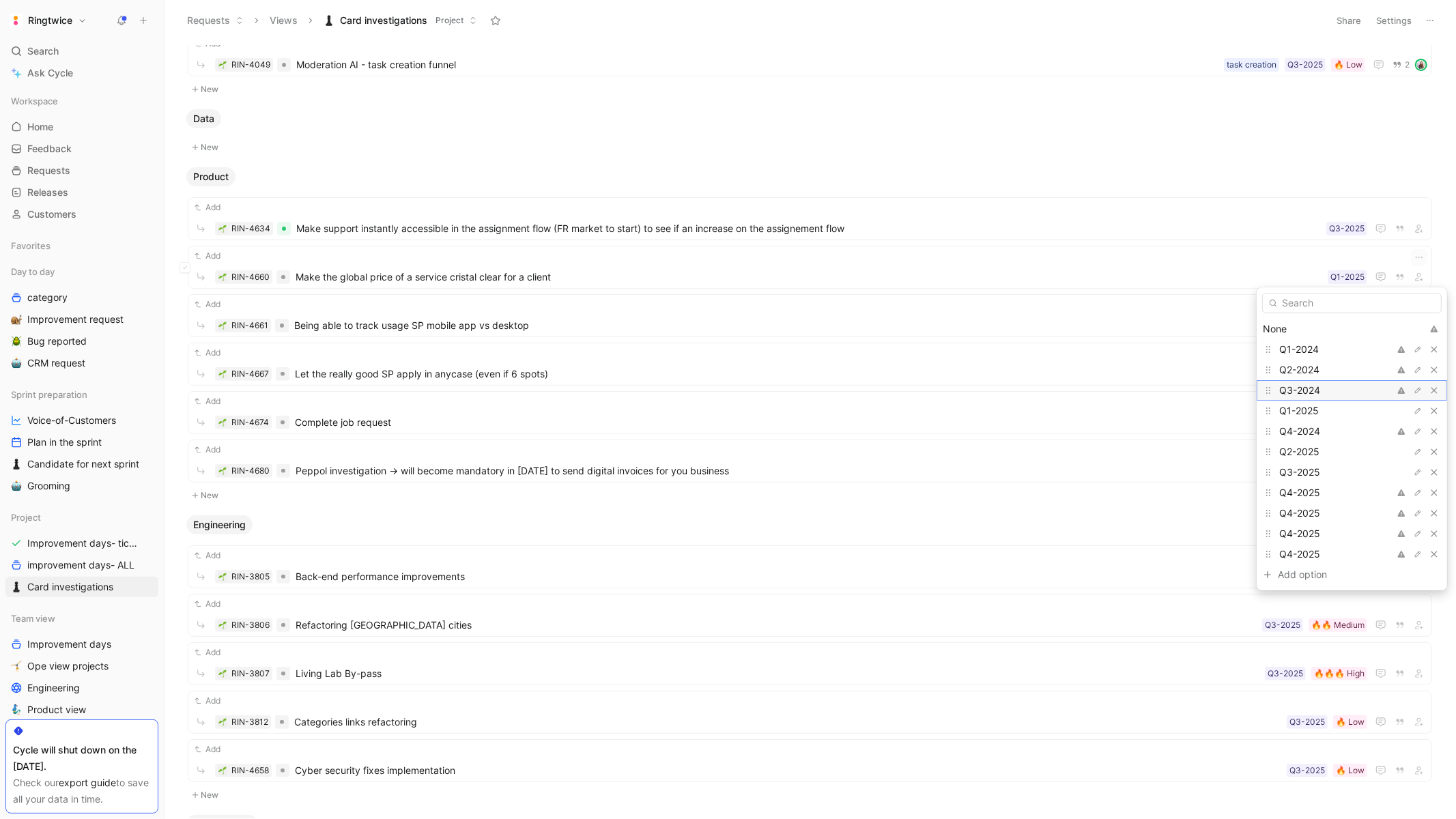
click at [1321, 392] on div "Q3-2024" at bounding box center [1330, 390] width 102 height 17
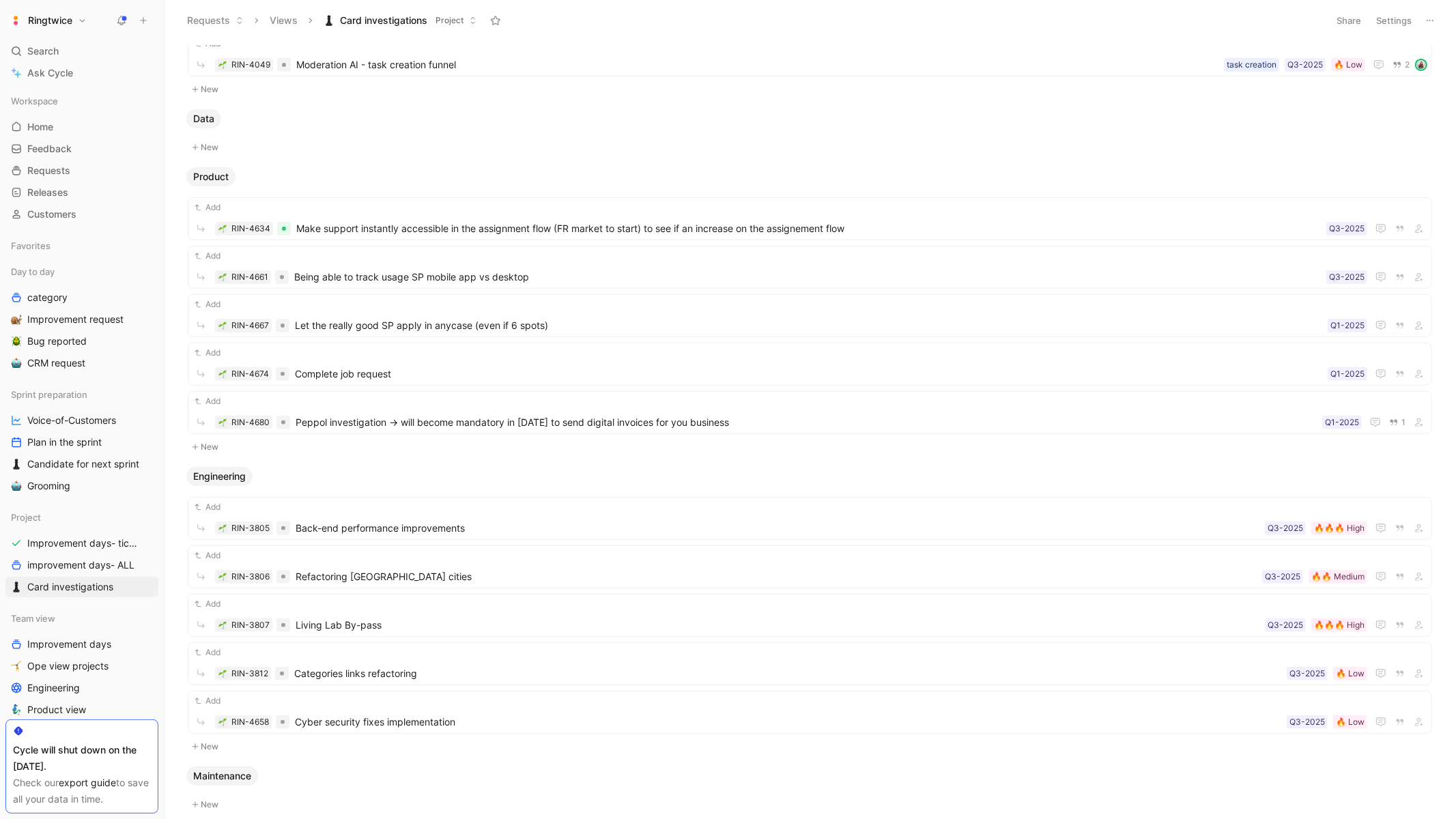
click at [1264, 152] on button "New" at bounding box center [810, 147] width 1247 height 17
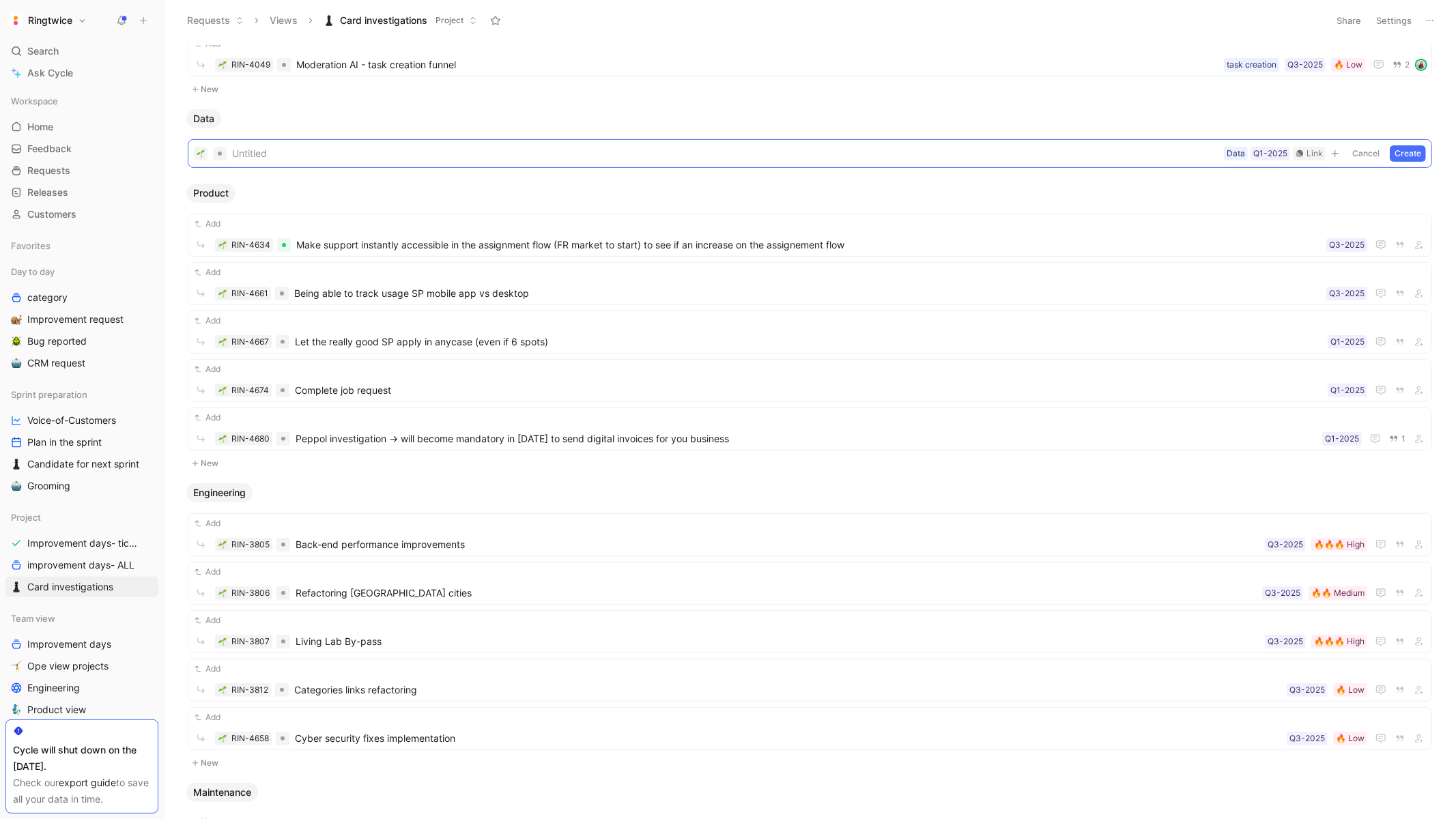
click at [1224, 194] on div "Product" at bounding box center [810, 193] width 1258 height 19
click at [1371, 152] on button "Cancel" at bounding box center [1366, 153] width 37 height 17
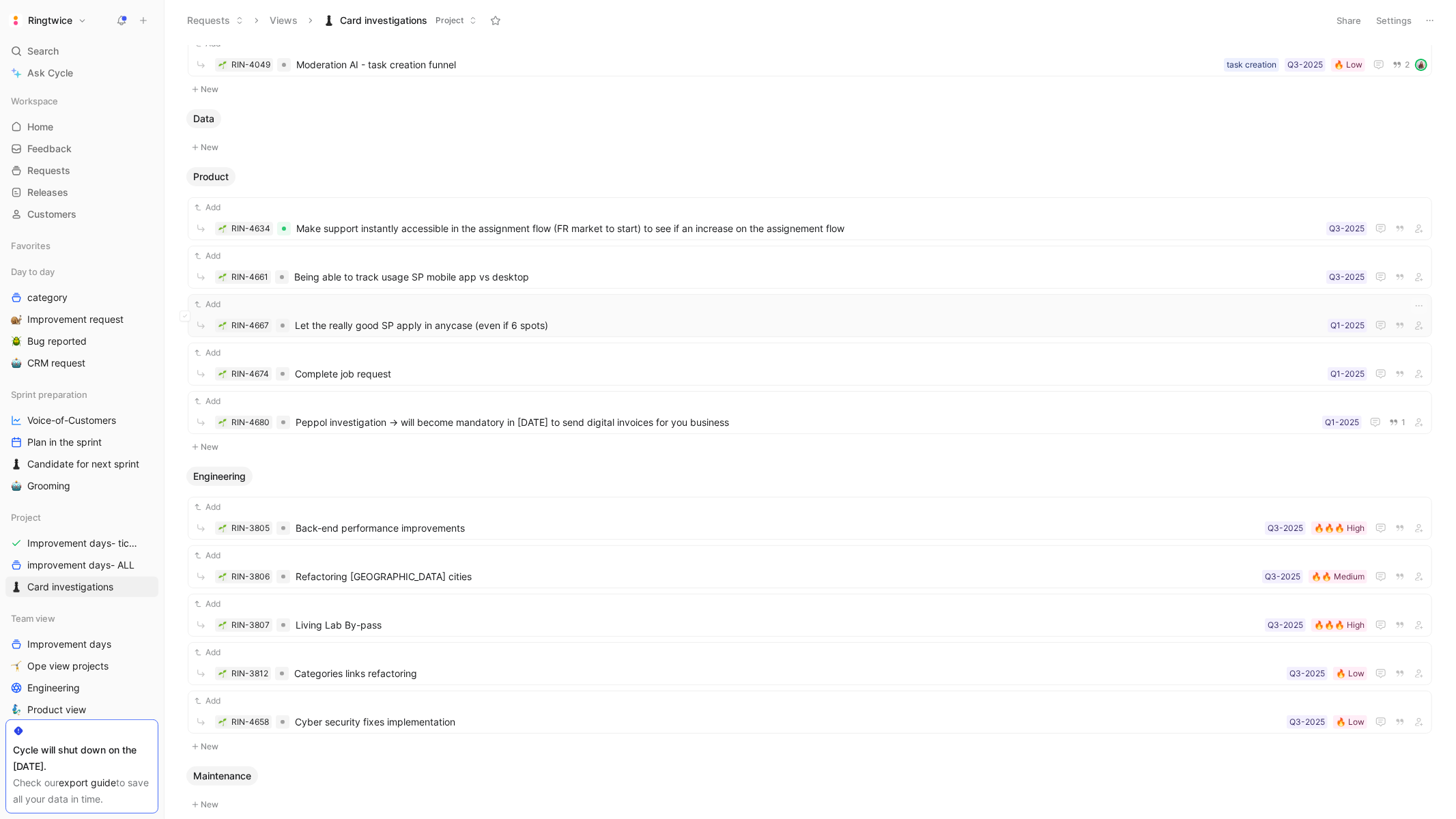
click at [1245, 323] on span "Let the really good SP apply in anycase (even if 6 spots)" at bounding box center [808, 325] width 1027 height 17
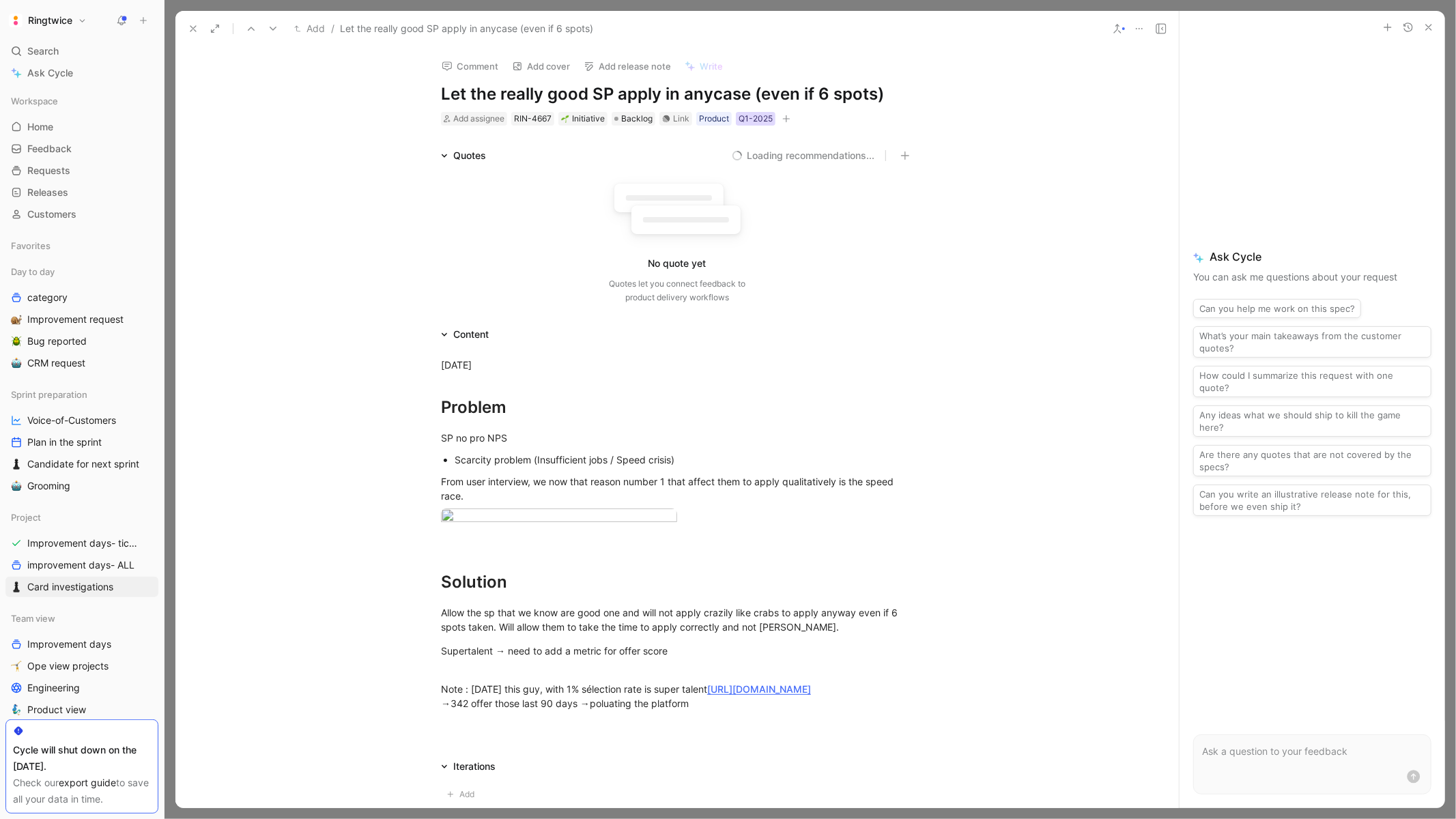
click at [756, 120] on div "Q1-2025" at bounding box center [755, 118] width 34 height 13
click at [719, 169] on div "None" at bounding box center [749, 169] width 159 height 17
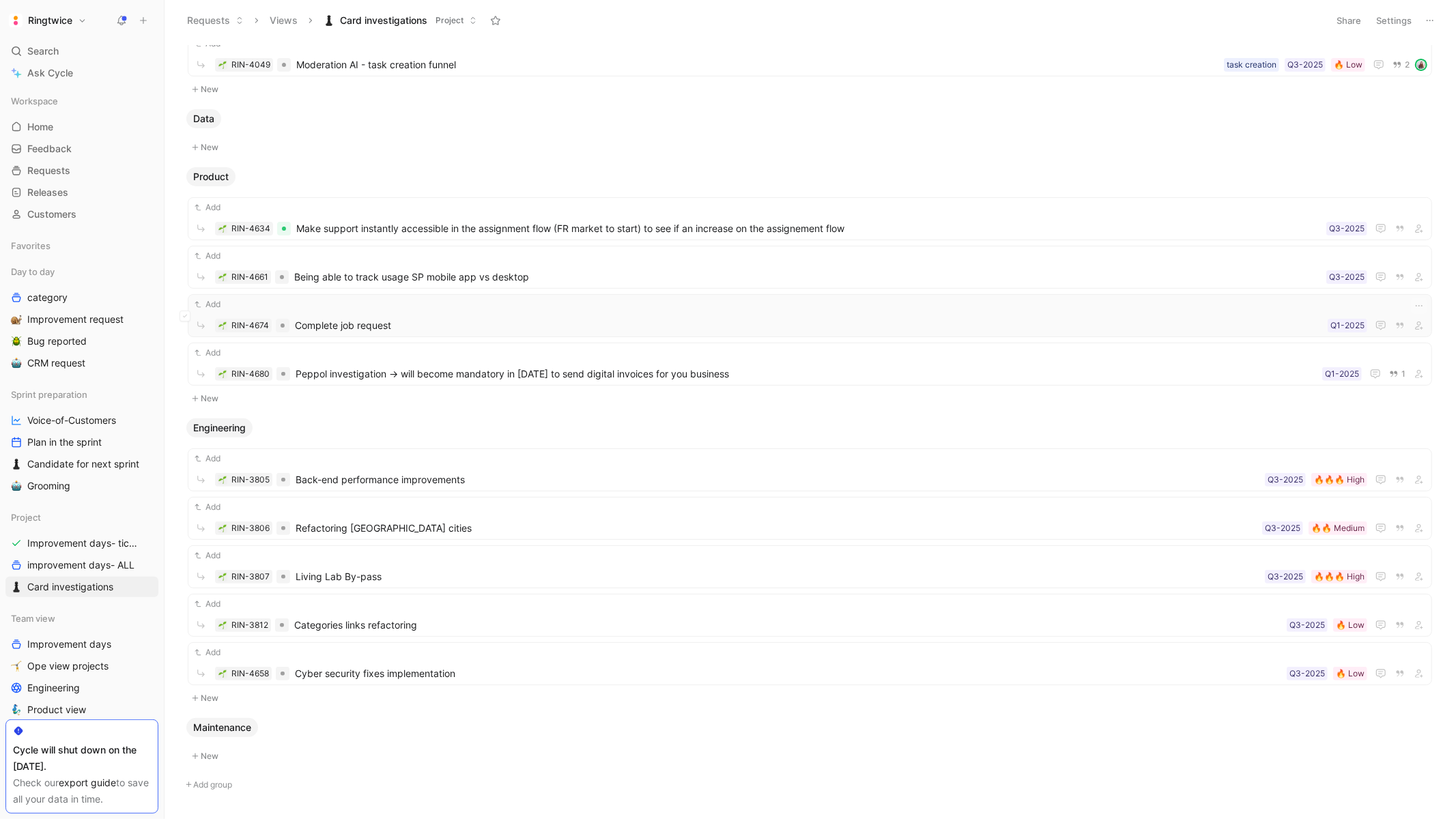
click at [1278, 324] on span "Complete job request" at bounding box center [808, 325] width 1027 height 17
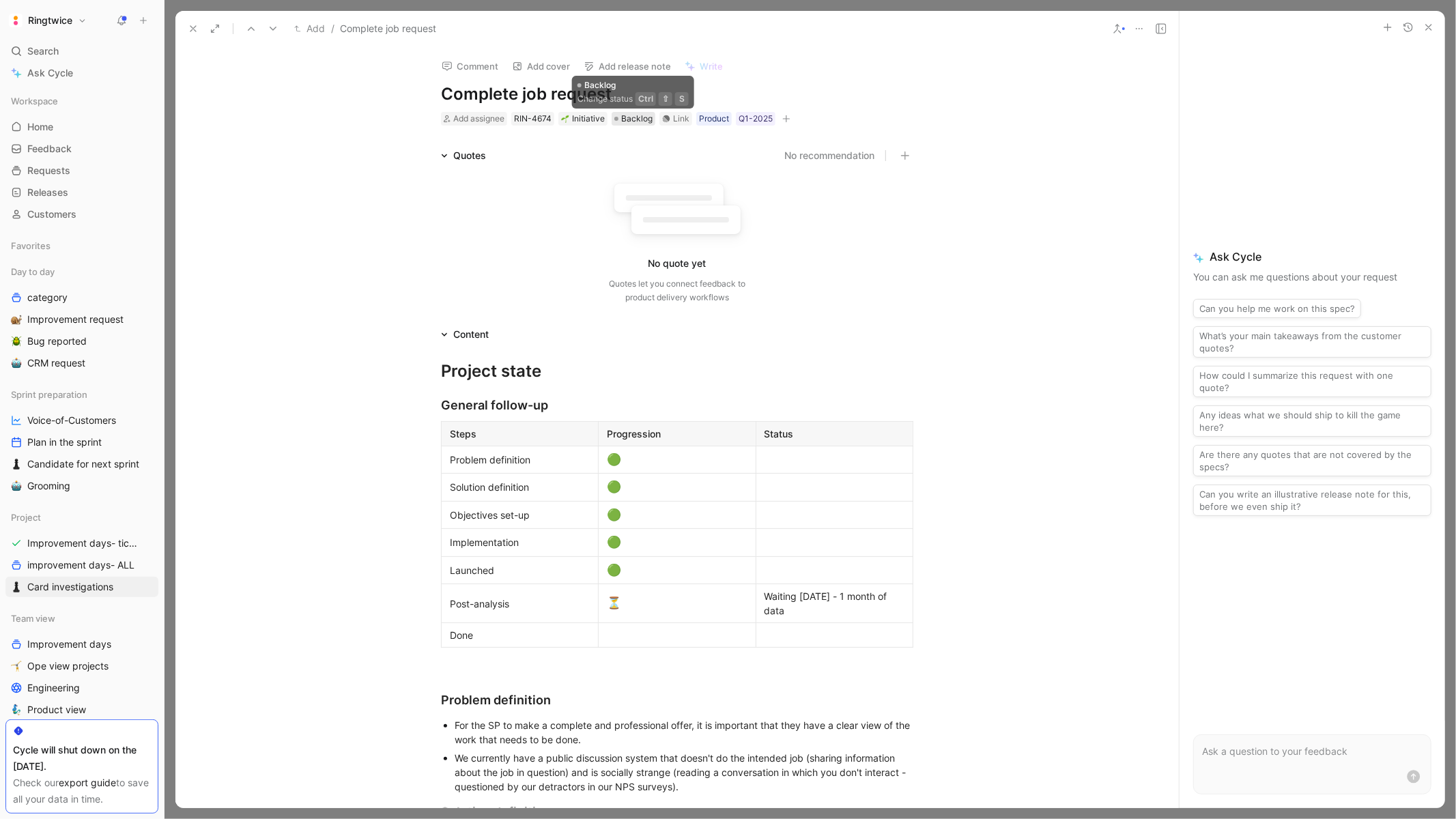
click at [627, 118] on span "Backlog" at bounding box center [637, 118] width 32 height 13
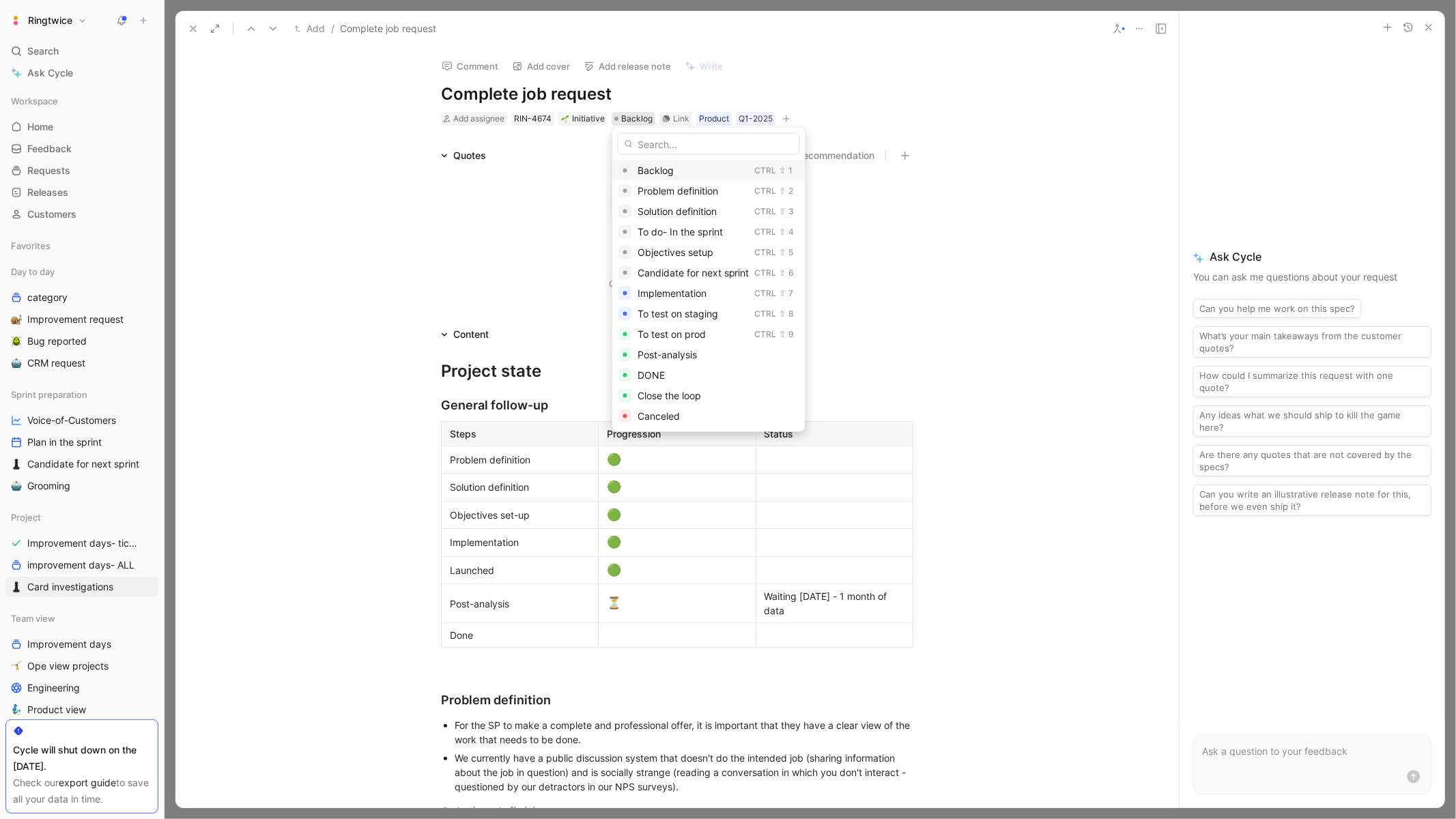
click at [638, 166] on span "Backlog" at bounding box center [655, 170] width 36 height 11
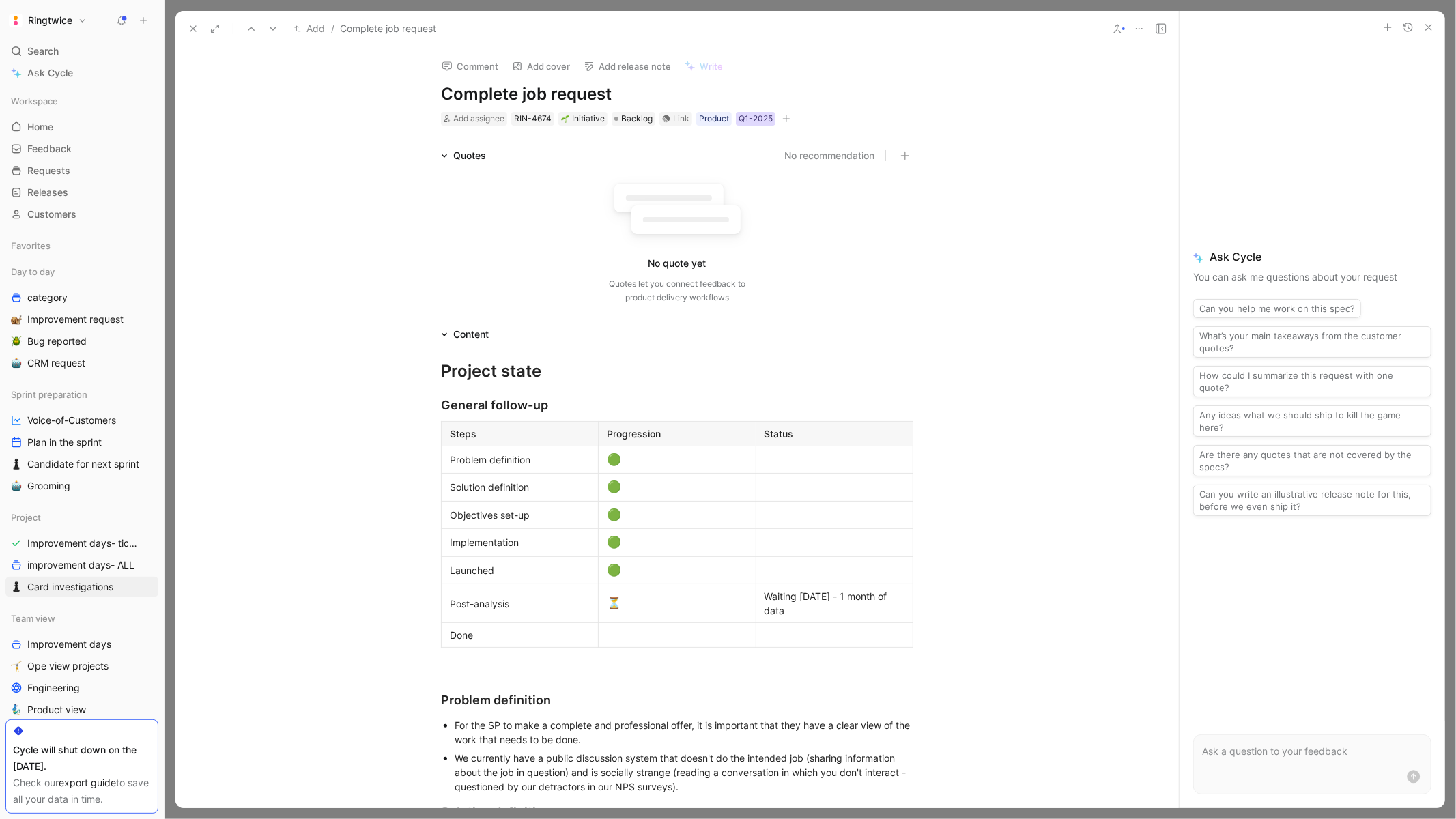
click at [757, 112] on div "Q1-2025" at bounding box center [755, 118] width 34 height 13
click at [673, 165] on div "None" at bounding box center [749, 169] width 159 height 17
click at [190, 24] on icon at bounding box center [193, 28] width 11 height 11
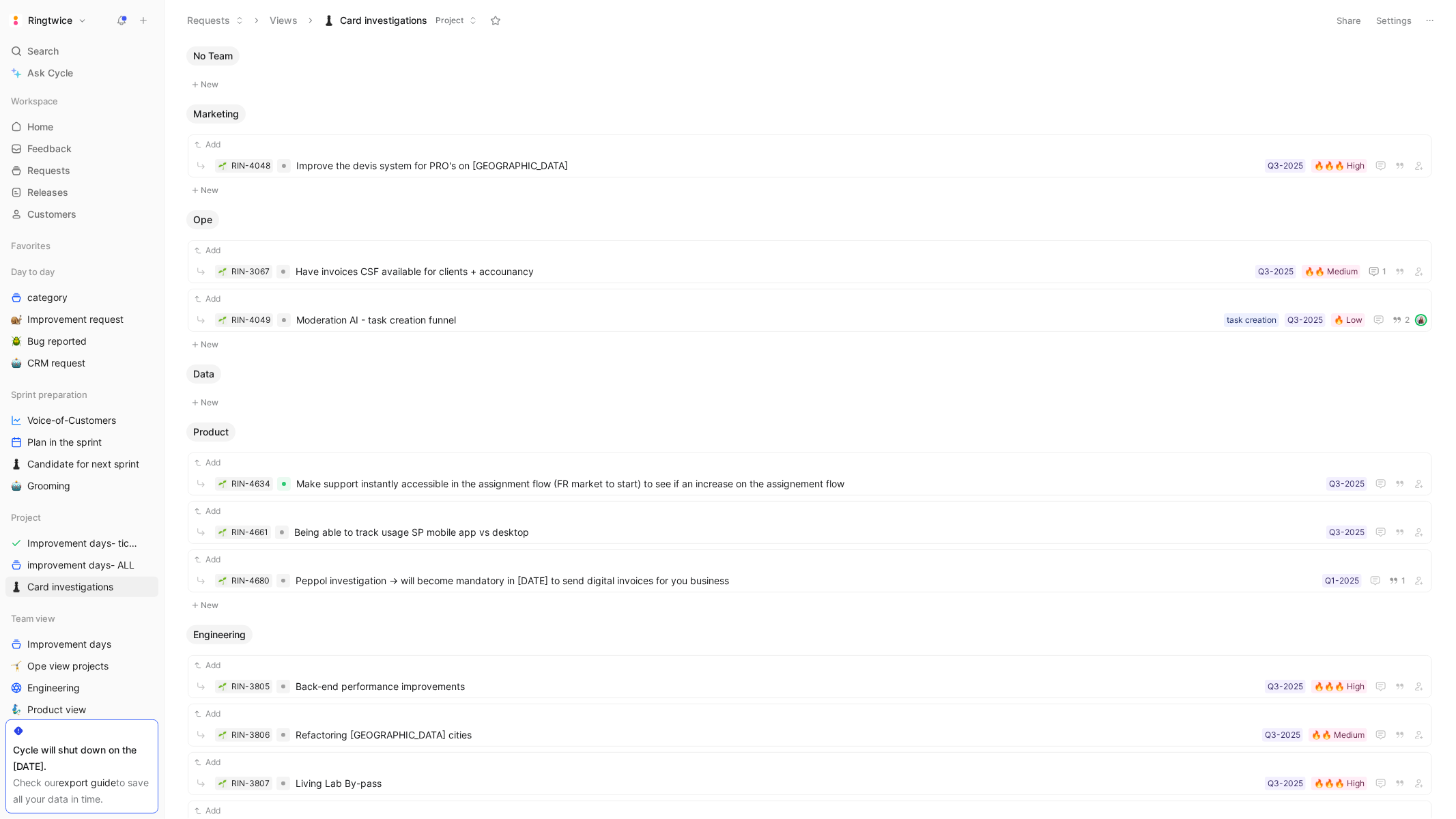
click at [1393, 17] on button "Settings" at bounding box center [1393, 20] width 48 height 19
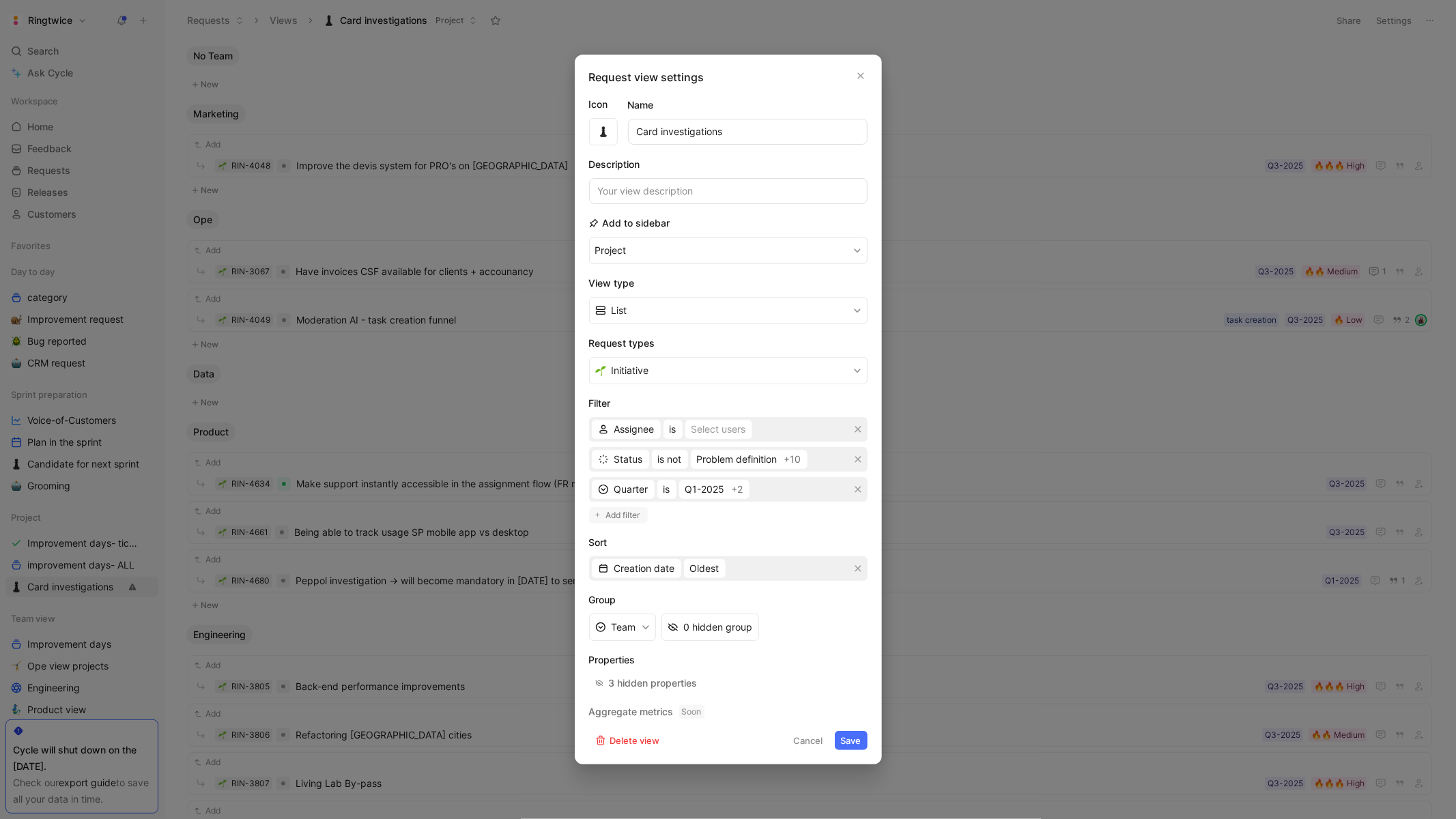
click at [617, 517] on span "Add filter" at bounding box center [623, 515] width 35 height 13
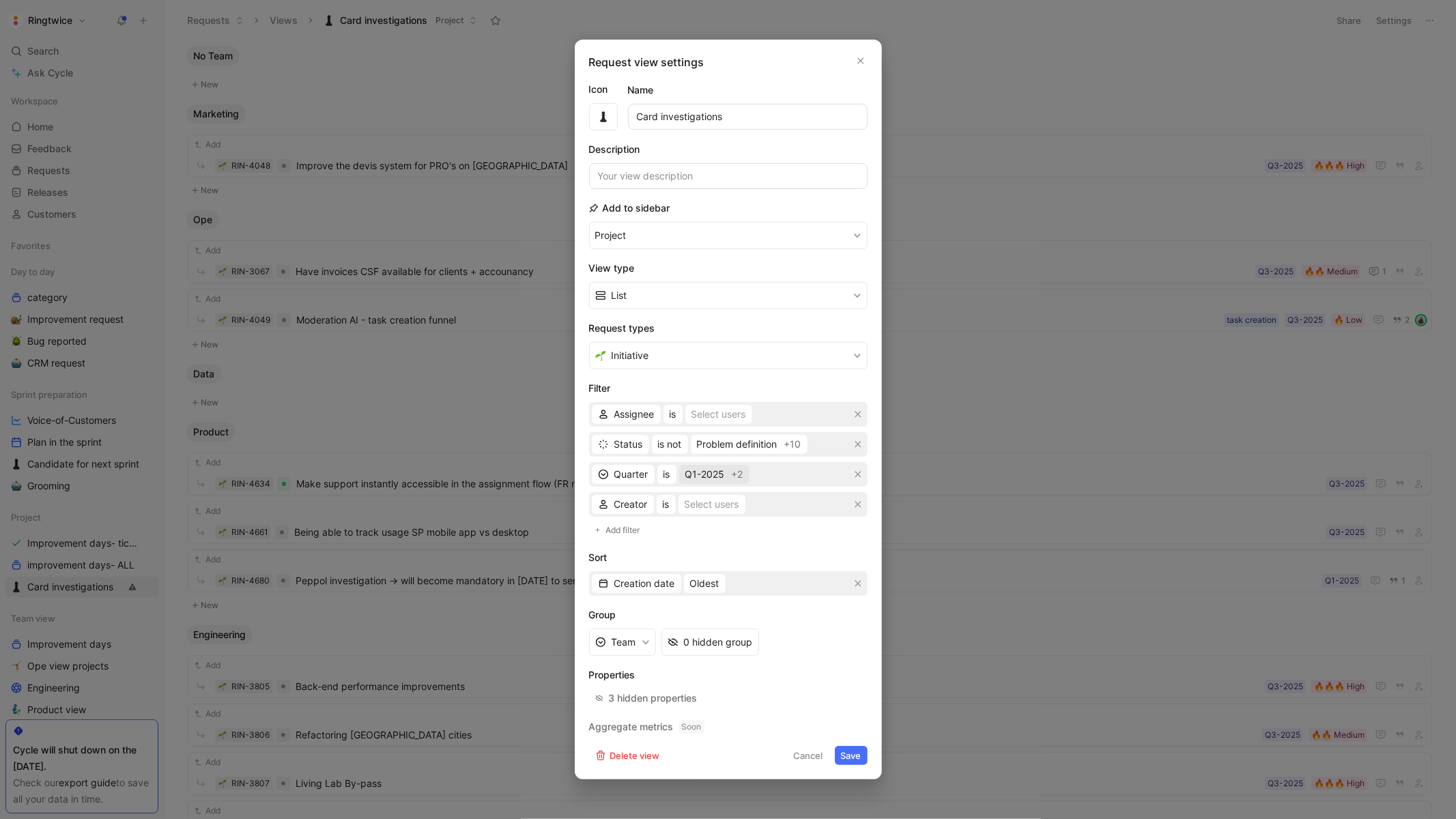
click at [714, 472] on span "Q1-2025" at bounding box center [705, 474] width 40 height 17
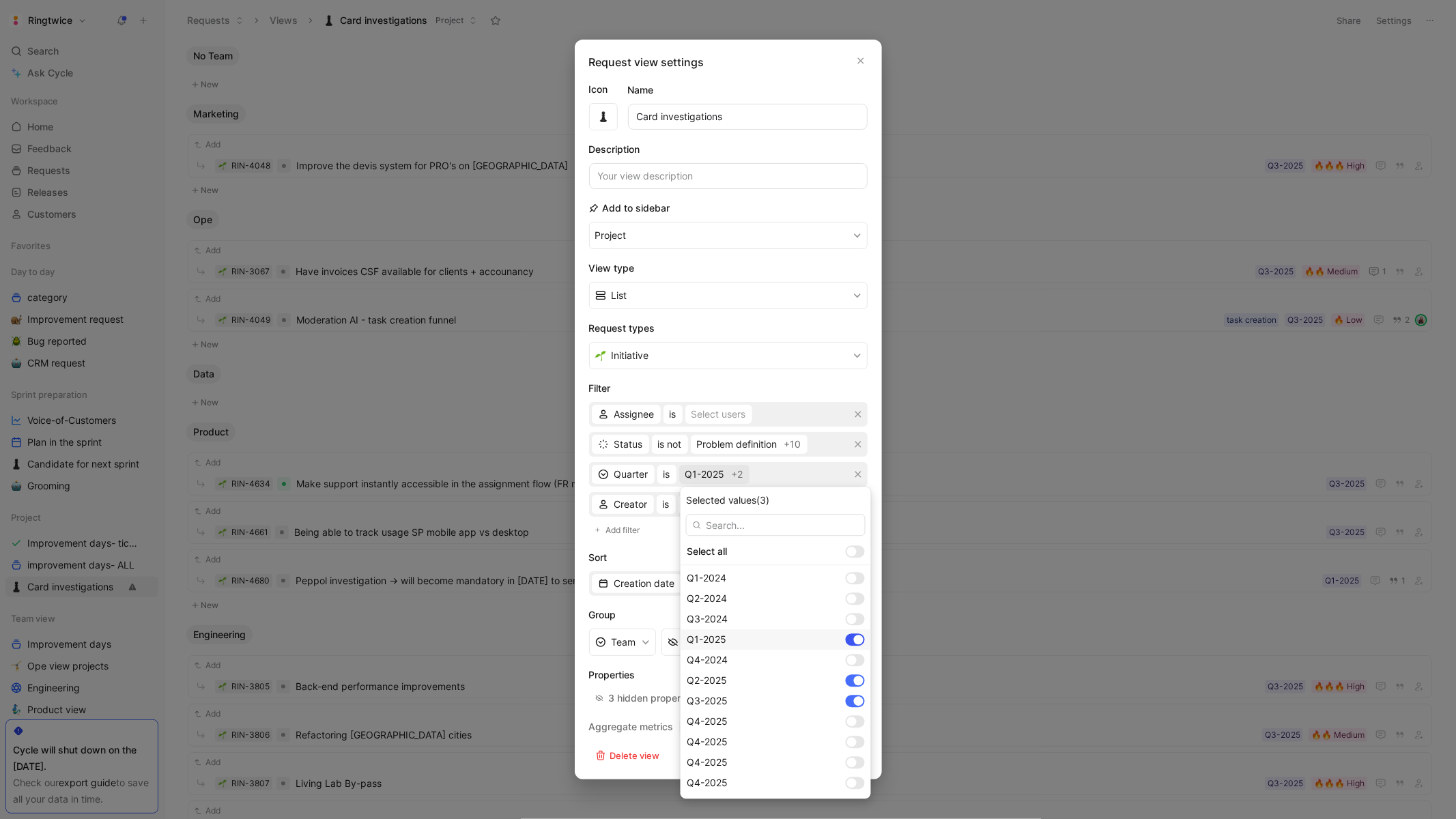
click at [854, 637] on div at bounding box center [858, 639] width 10 height 10
click at [854, 677] on div at bounding box center [858, 680] width 10 height 10
click at [847, 724] on div at bounding box center [851, 721] width 10 height 10
click at [847, 741] on div at bounding box center [851, 741] width 10 height 10
click at [847, 759] on div at bounding box center [851, 762] width 10 height 10
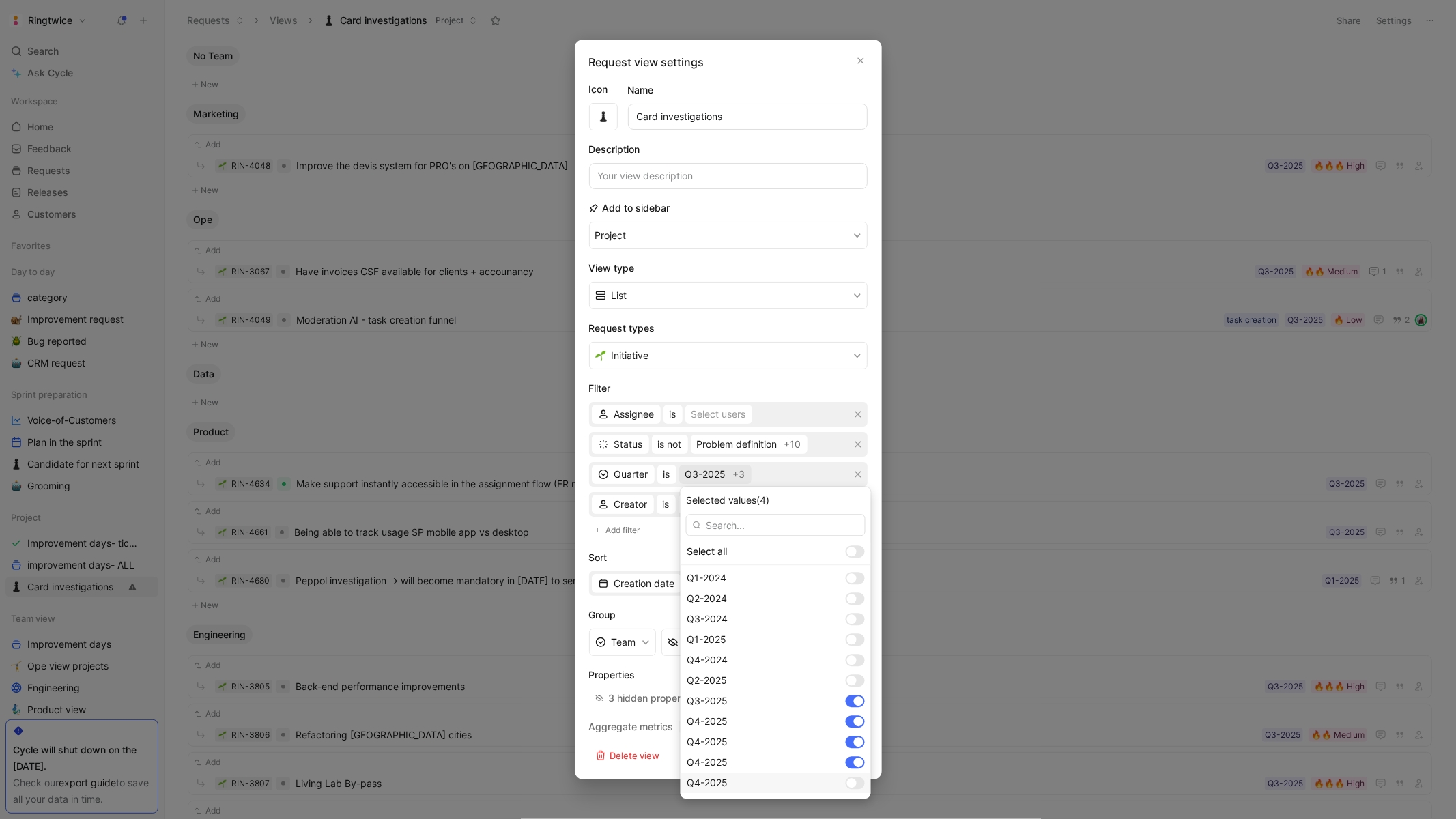
click at [847, 782] on div at bounding box center [851, 782] width 10 height 10
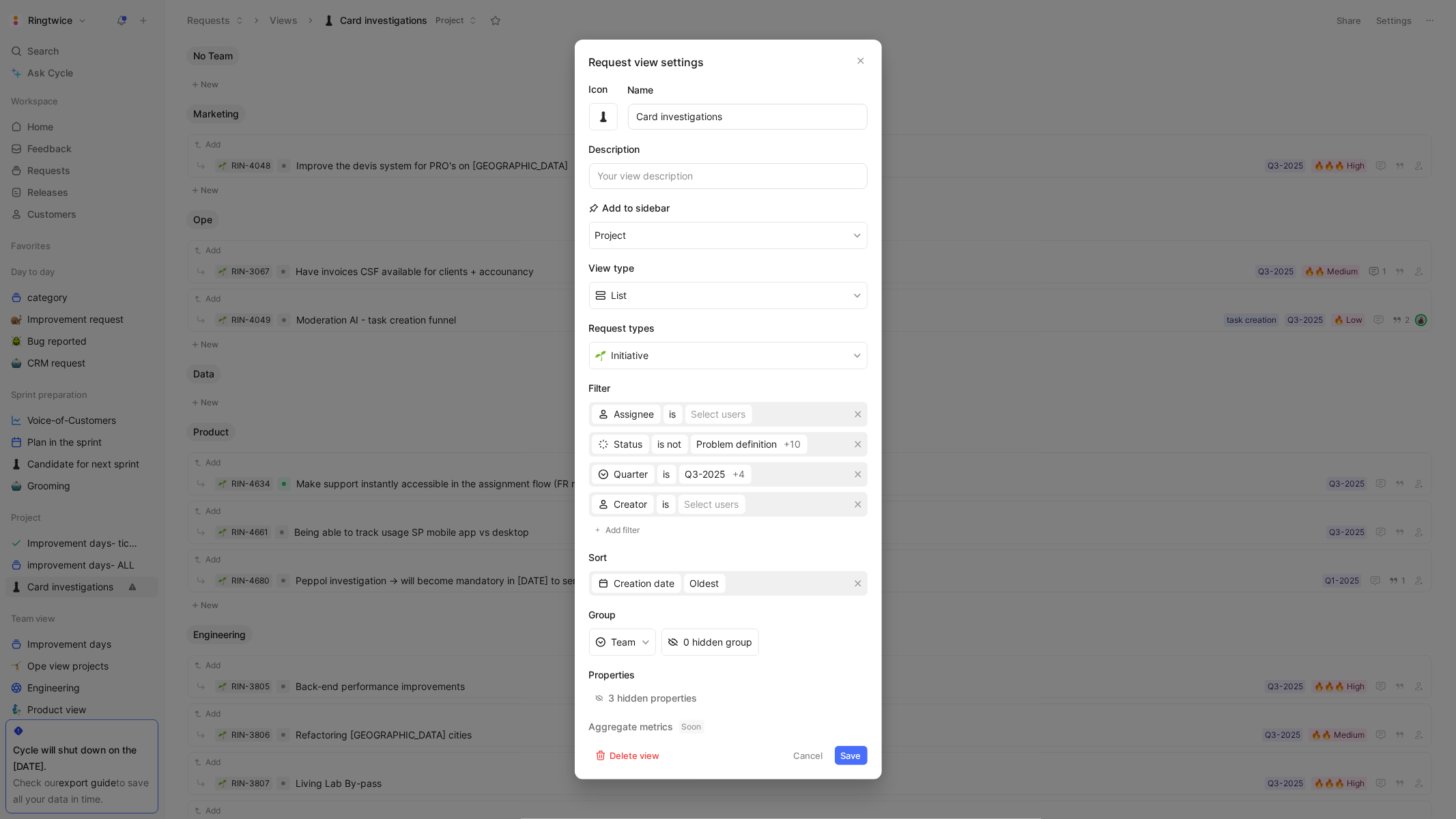
click at [860, 757] on button "Save" at bounding box center [850, 756] width 33 height 19
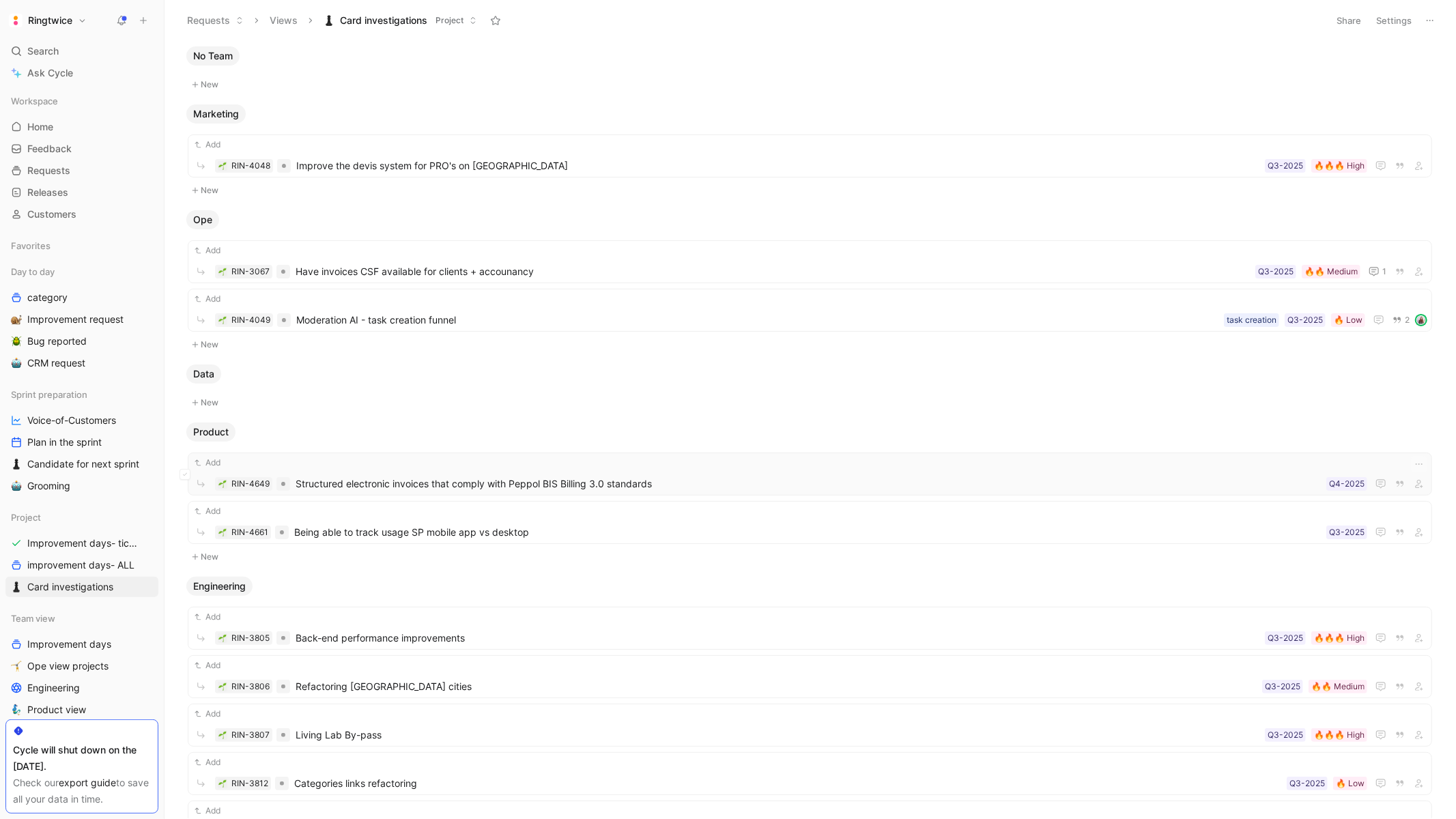
click at [1206, 473] on div "Add RIN-4649 Structured electronic invoices that comply with Peppol BIS Billing…" at bounding box center [810, 473] width 1235 height 36
click at [1397, 17] on button "Settings" at bounding box center [1393, 20] width 48 height 19
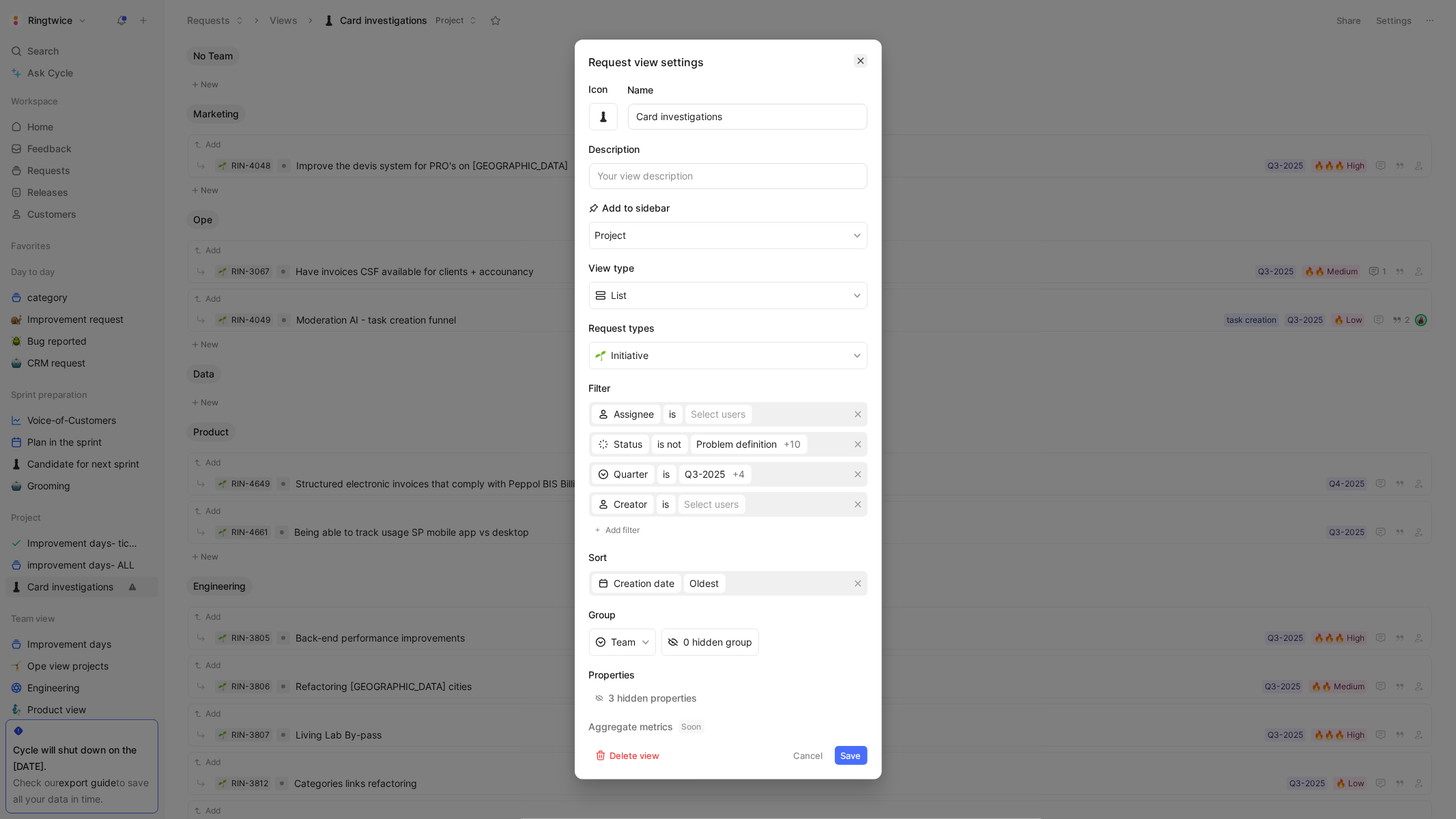
click at [865, 54] on button "button" at bounding box center [860, 60] width 13 height 13
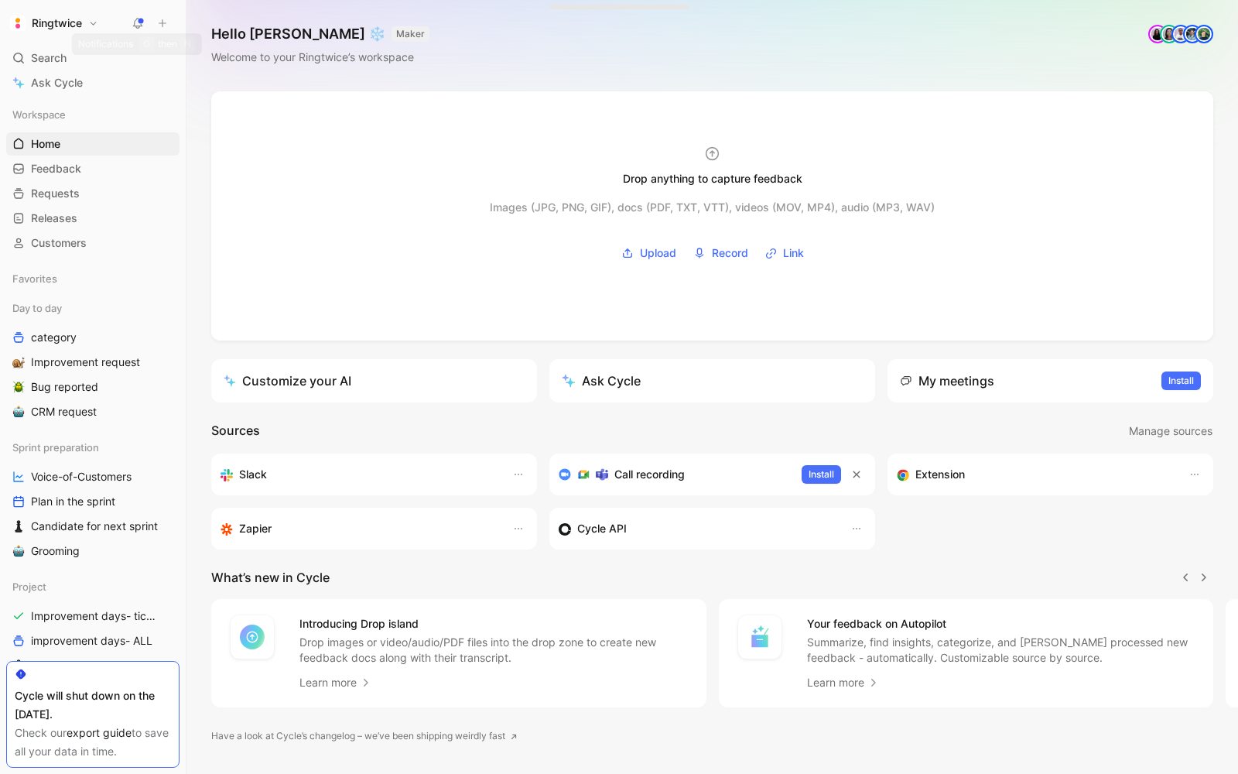
click at [142, 17] on icon at bounding box center [138, 23] width 12 height 12
